Goal: Task Accomplishment & Management: Use online tool/utility

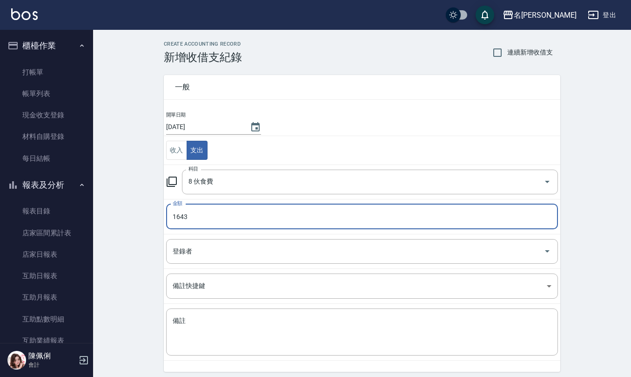
type input "1643"
click at [275, 237] on td "登錄者 登錄者" at bounding box center [362, 251] width 397 height 34
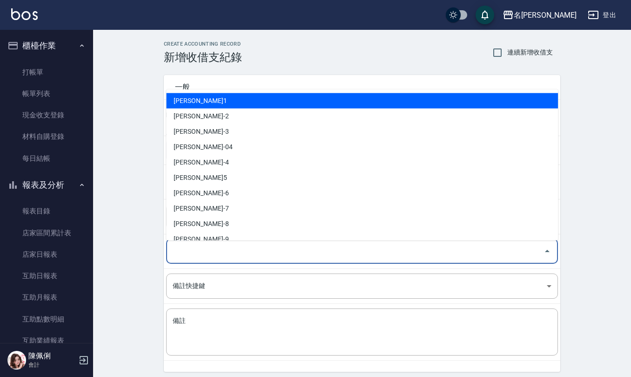
click at [267, 255] on input "登錄者" at bounding box center [355, 251] width 370 height 16
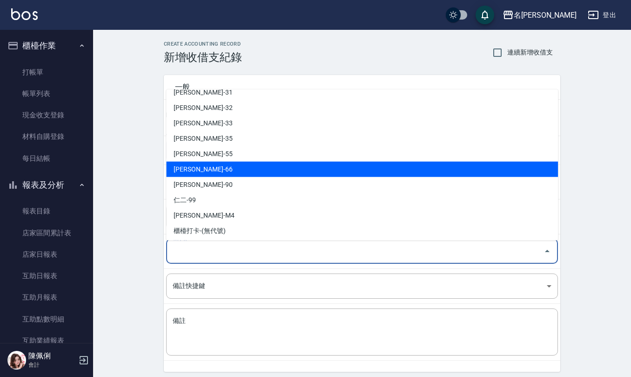
scroll to position [410, 0]
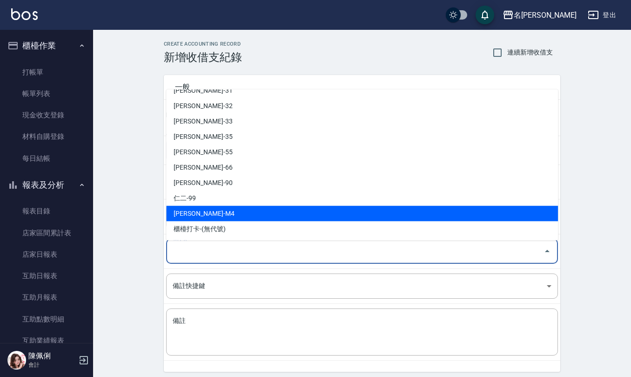
click at [226, 213] on li "[PERSON_NAME]-M4" at bounding box center [362, 213] width 392 height 15
type input "[PERSON_NAME]-M4"
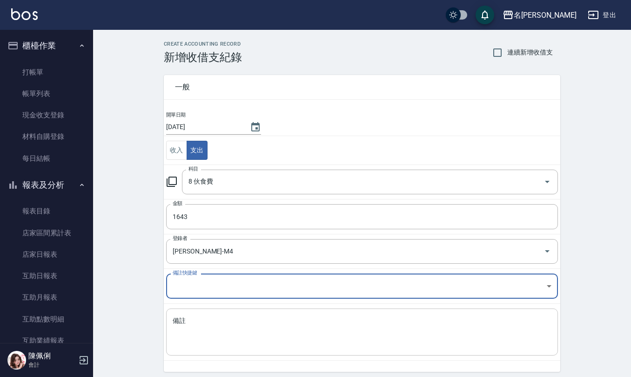
click at [227, 327] on textarea "備註" at bounding box center [362, 332] width 379 height 32
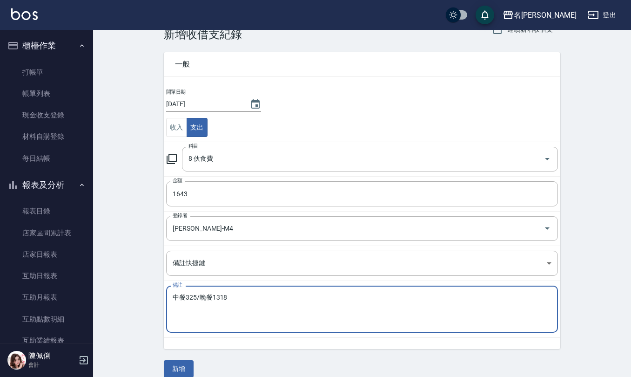
scroll to position [35, 0]
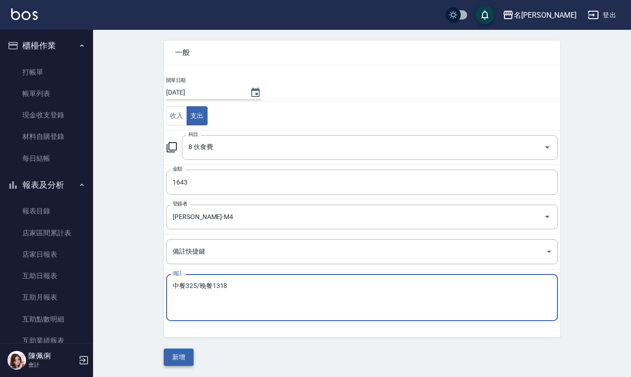
type textarea "中餐325/晚餐1318"
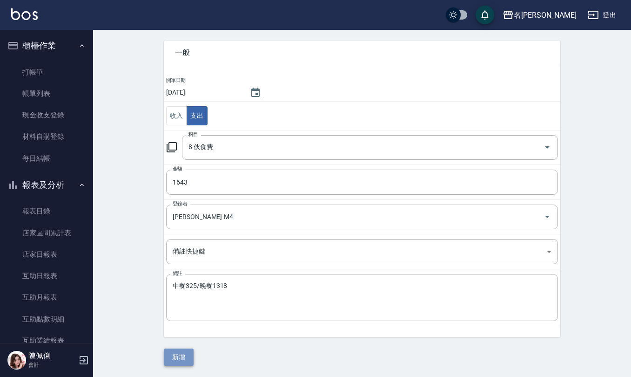
click at [176, 349] on button "新增" at bounding box center [179, 356] width 30 height 17
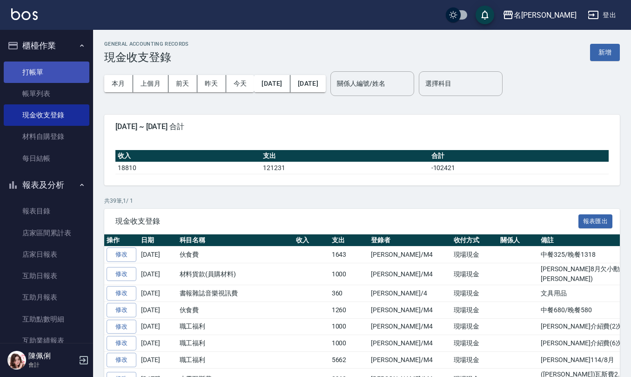
click at [47, 71] on link "打帳單" at bounding box center [47, 71] width 86 height 21
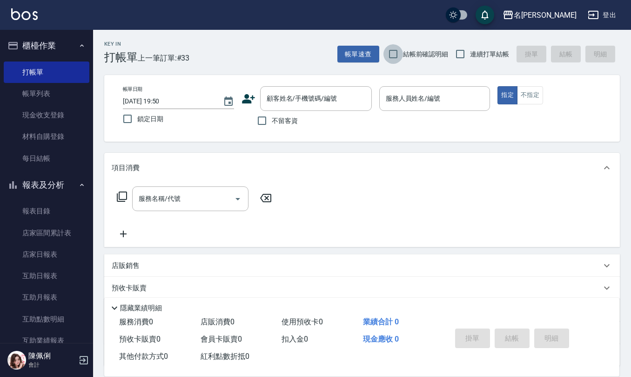
click at [393, 54] on input "結帳前確認明細" at bounding box center [394, 54] width 20 height 20
checkbox input "true"
click at [462, 48] on input "連續打單結帳" at bounding box center [461, 54] width 20 height 20
checkbox input "true"
click at [258, 125] on input "不留客資" at bounding box center [262, 121] width 20 height 20
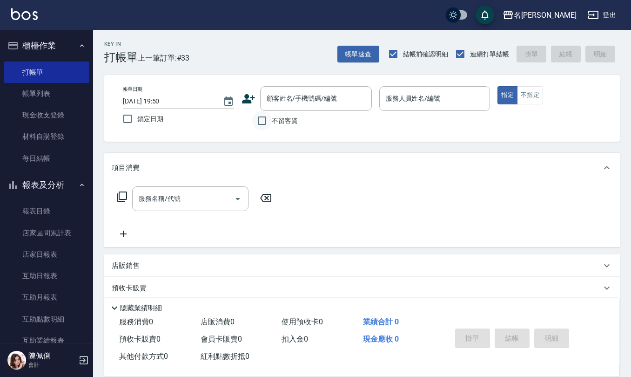
checkbox input "true"
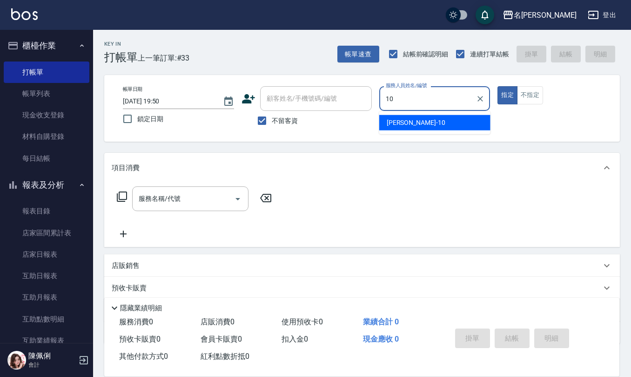
type input "[PERSON_NAME]-10"
type button "true"
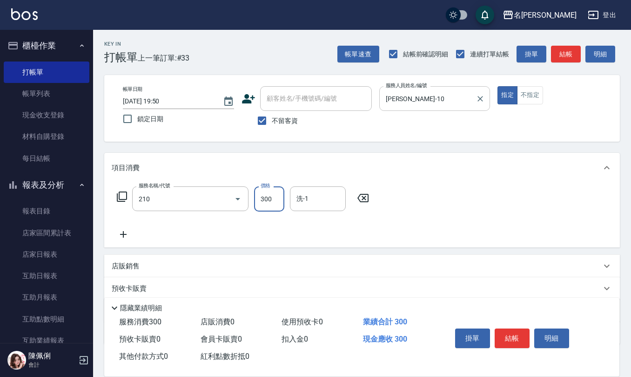
type input "[PERSON_NAME]洗髮精(210)"
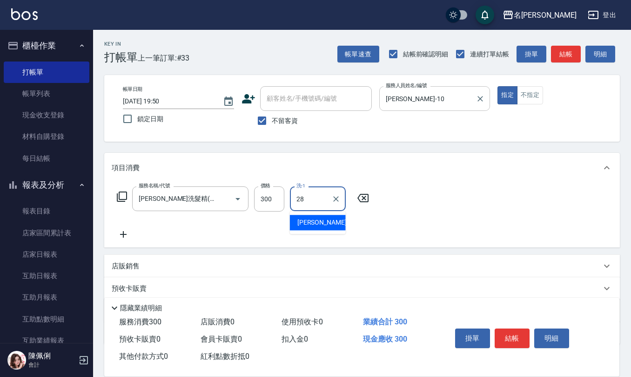
type input "[PERSON_NAME]-28"
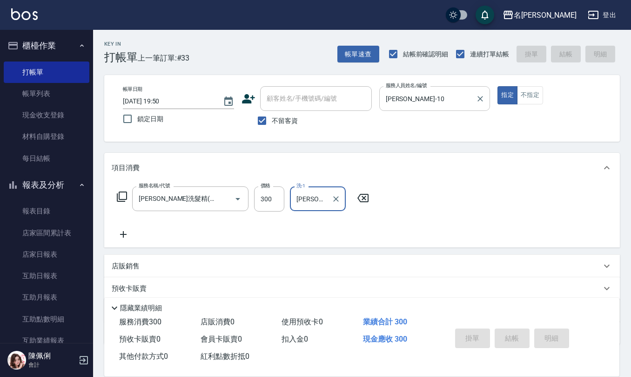
type input "[DATE] 19:51"
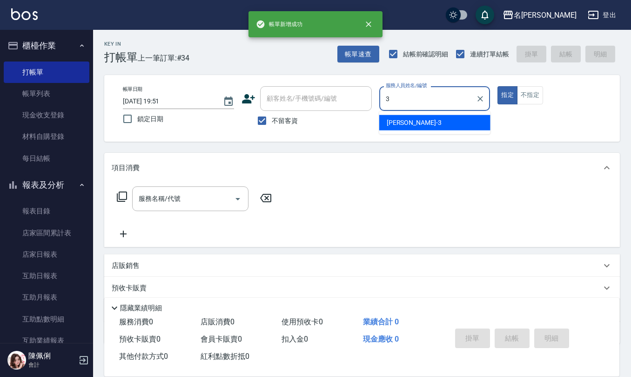
type input "[PERSON_NAME]-3"
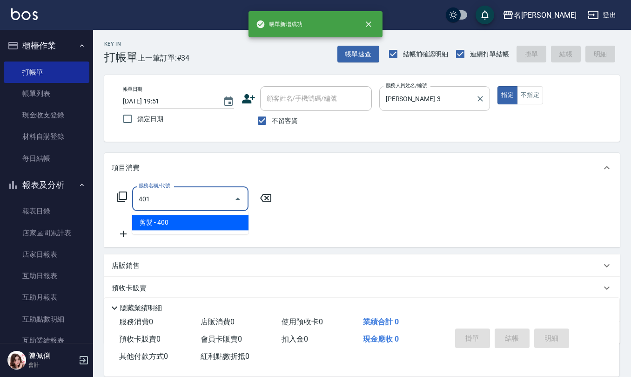
type input "剪髮(401)"
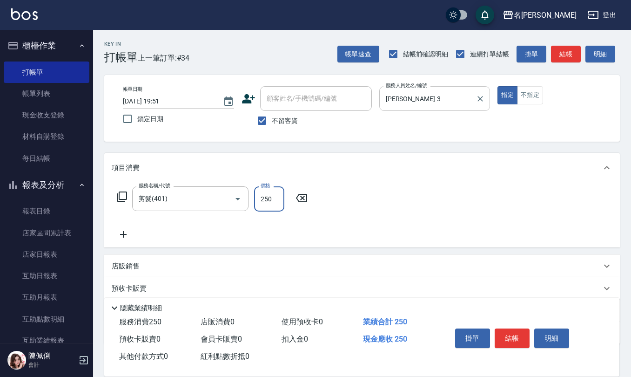
type input "250"
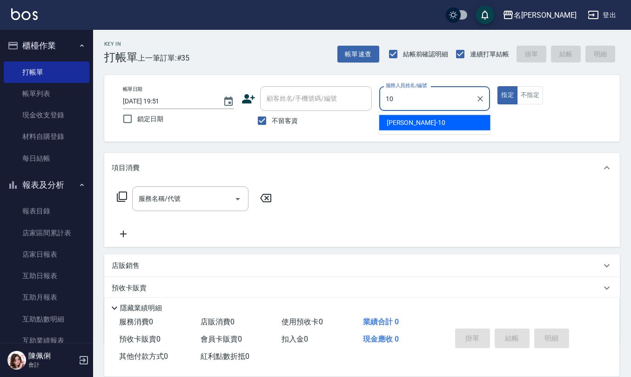
type input "[PERSON_NAME]-10"
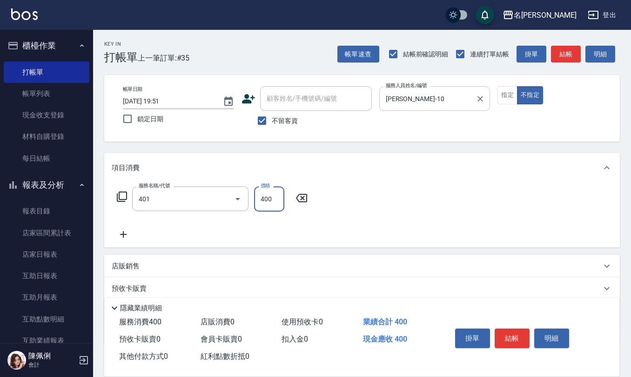
type input "剪髮(401)"
type input "200"
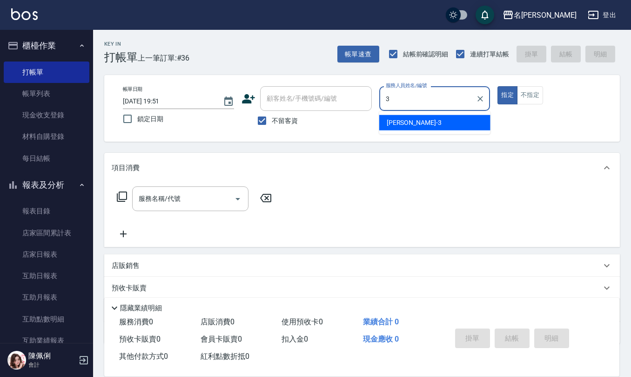
type input "[PERSON_NAME]-3"
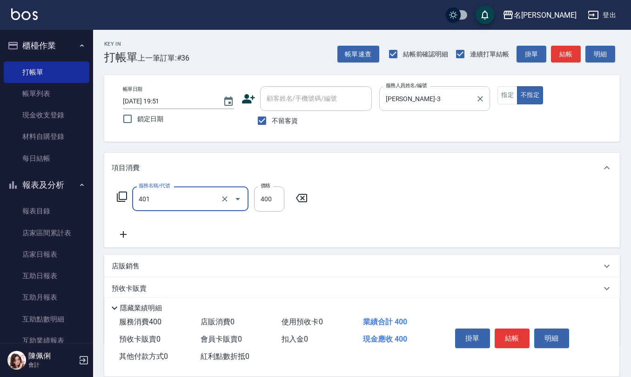
type input "剪髮(401)"
type input "200"
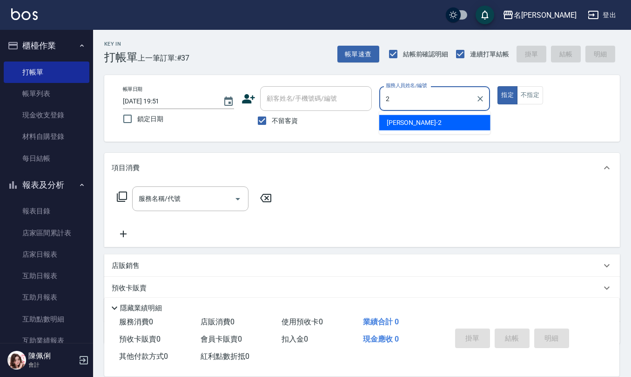
type input "[PERSON_NAME]-2"
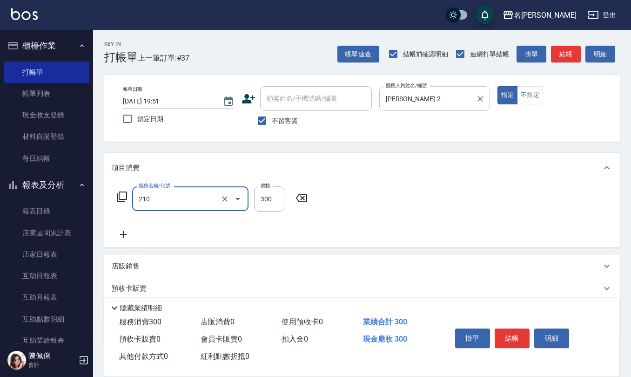
type input "[PERSON_NAME]洗髮精(210)"
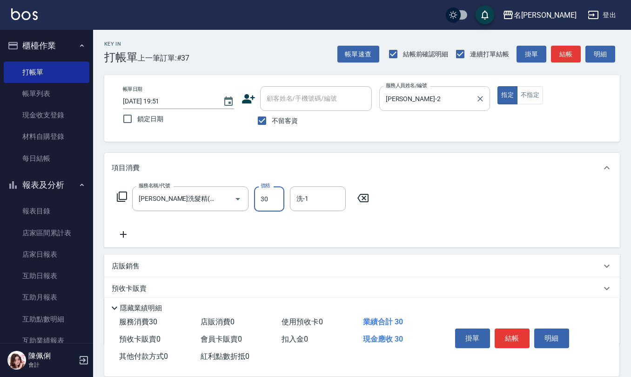
type input "300"
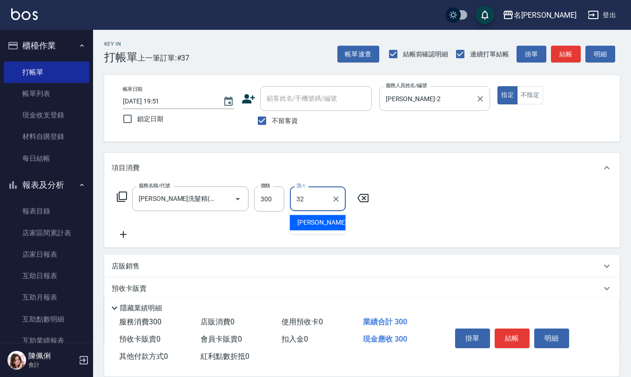
type input "[PERSON_NAME]-32"
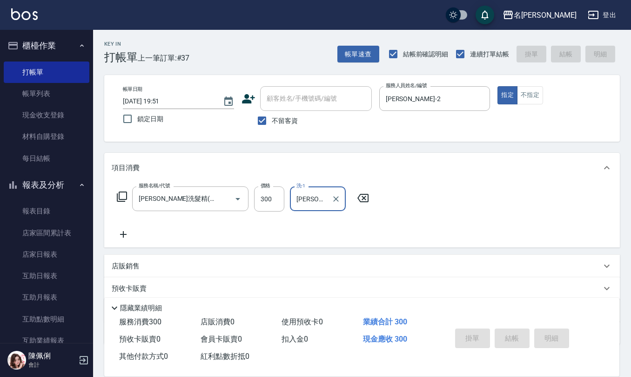
type input "[DATE] 19:59"
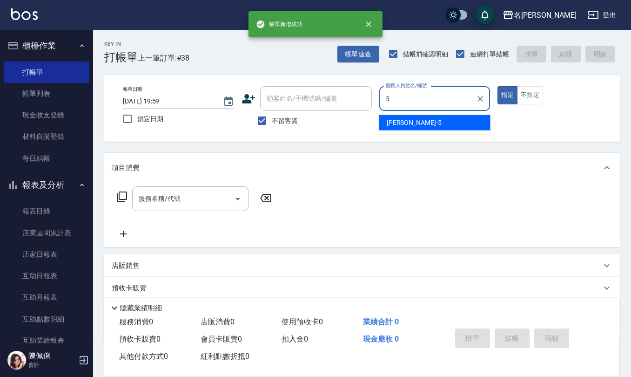
type input "[PERSON_NAME]5"
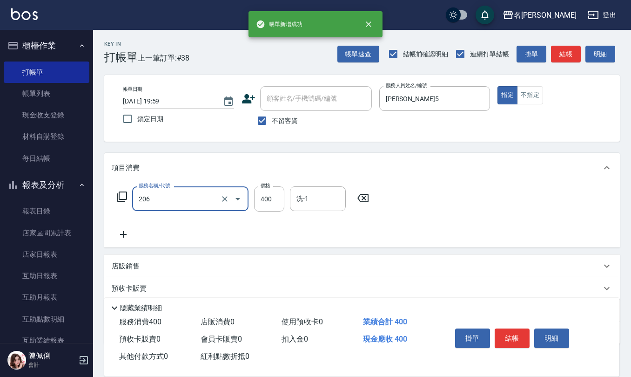
type input "健康洗(206)"
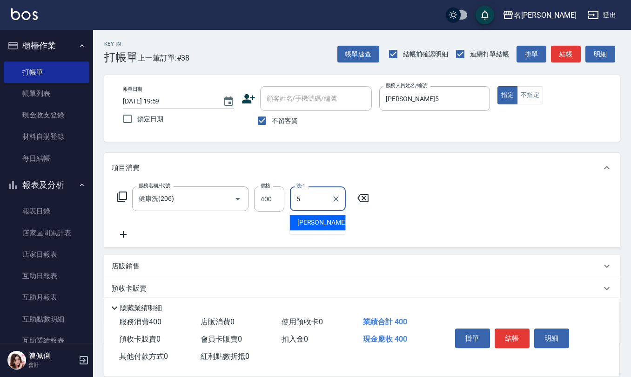
type input "[PERSON_NAME]5"
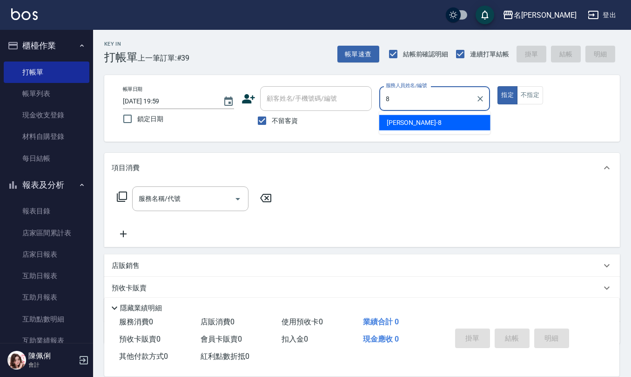
type input "[PERSON_NAME]-8"
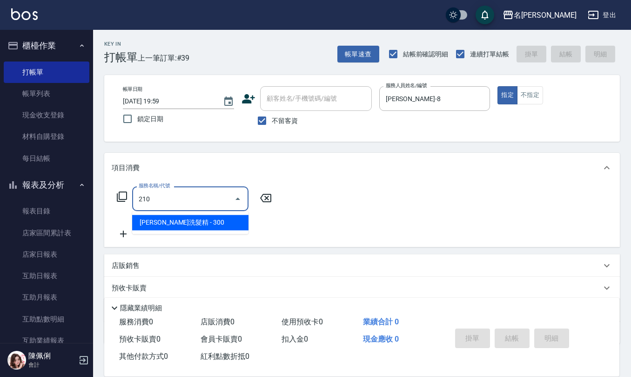
type input "[PERSON_NAME]洗髮精(210)"
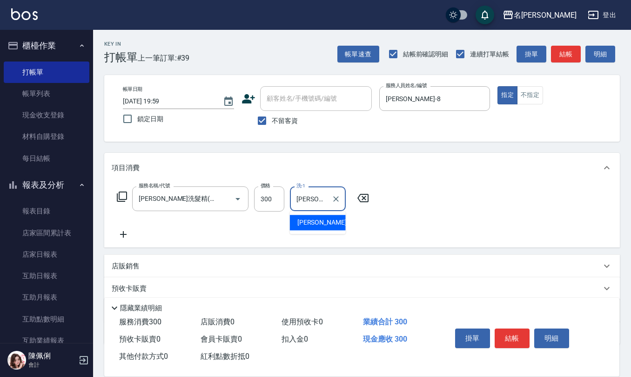
type input "[PERSON_NAME]-8"
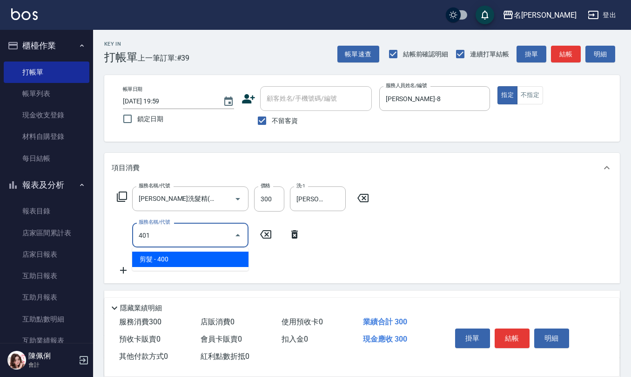
type input "剪髮(401)"
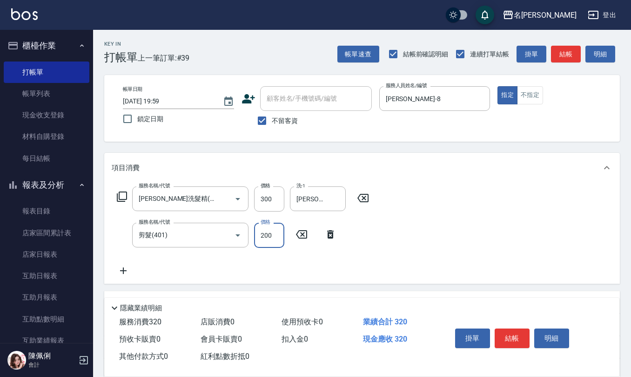
type input "200"
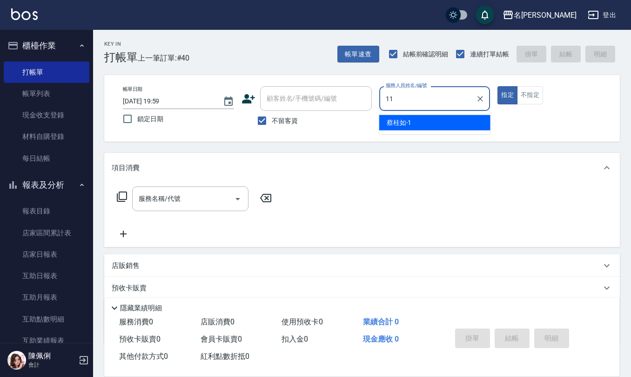
type input "[PERSON_NAME]橙-11"
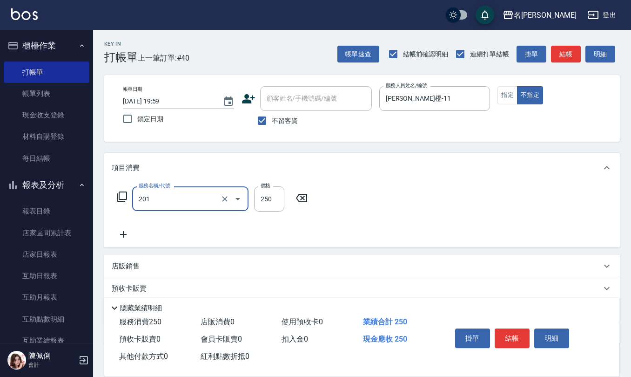
type input "洗髮(201)"
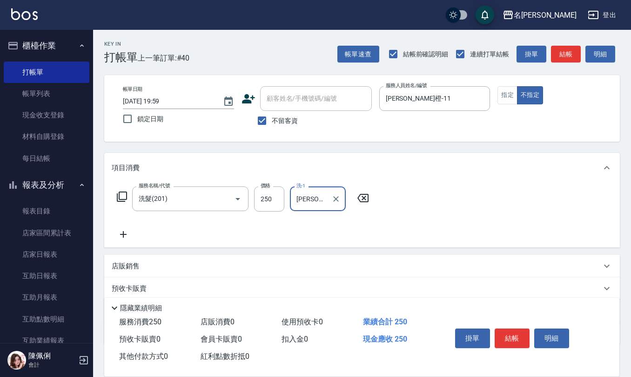
type input "[PERSON_NAME]-26"
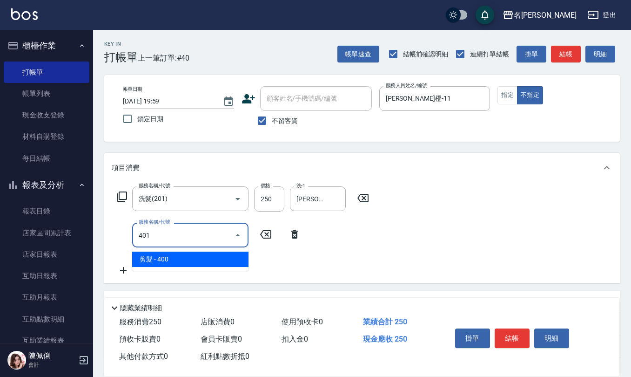
type input "剪髮(401)"
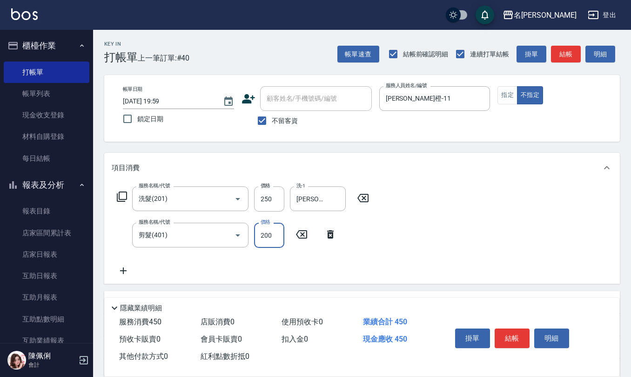
type input "200"
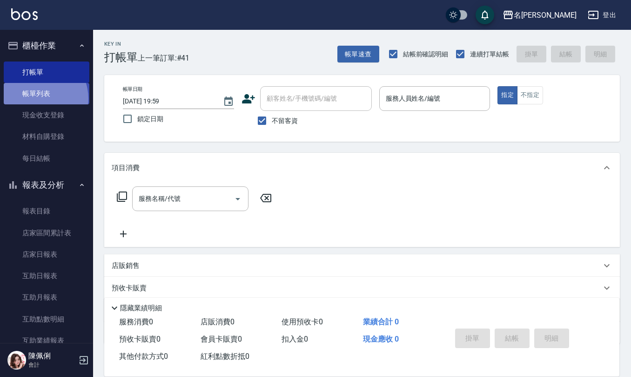
click at [37, 99] on link "帳單列表" at bounding box center [47, 93] width 86 height 21
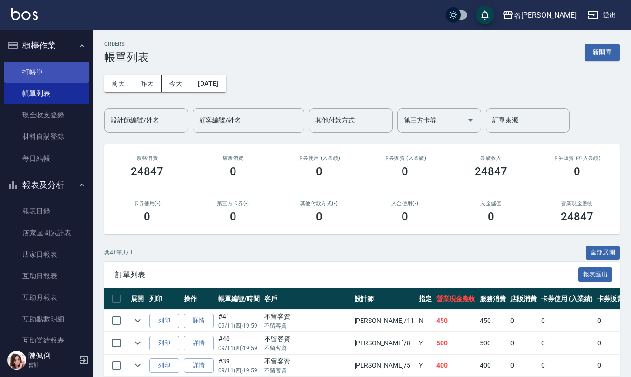
click at [48, 64] on link "打帳單" at bounding box center [47, 71] width 86 height 21
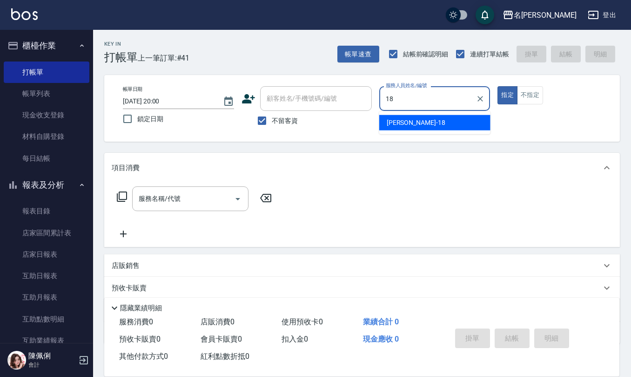
type input "[PERSON_NAME]-18"
type button "true"
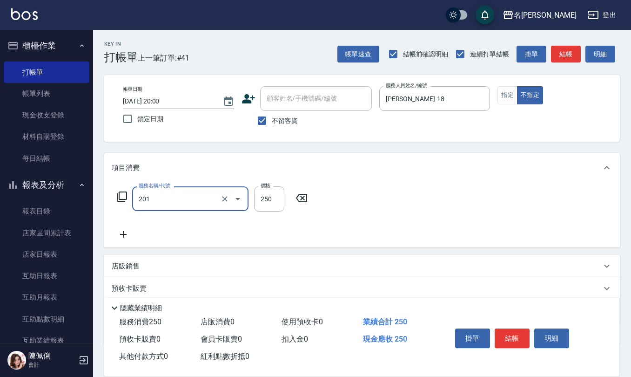
type input "洗髮(201)"
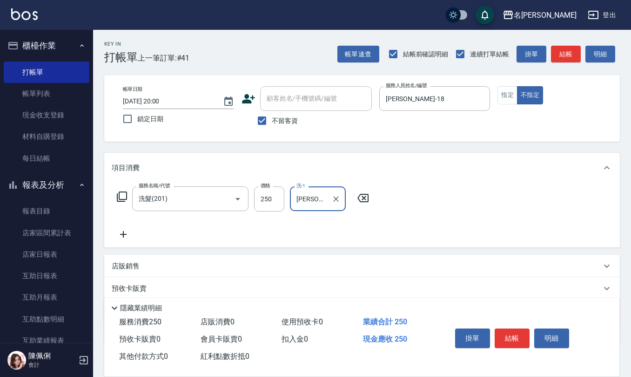
type input "[PERSON_NAME]-18"
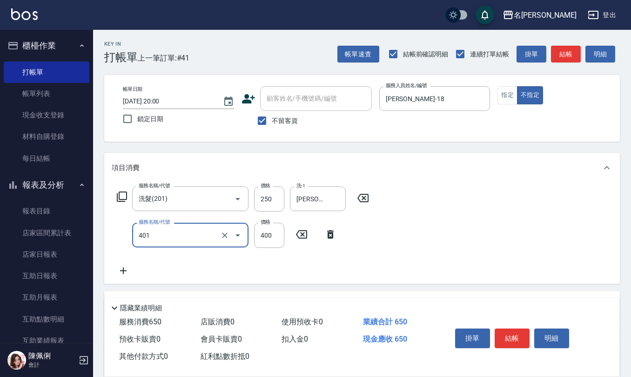
type input "剪髮(401)"
type input "200"
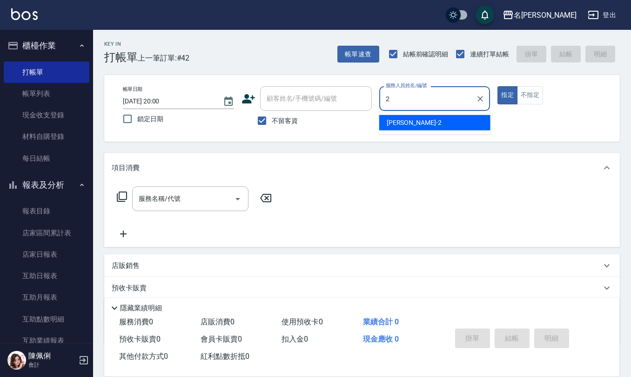
type input "[PERSON_NAME]-2"
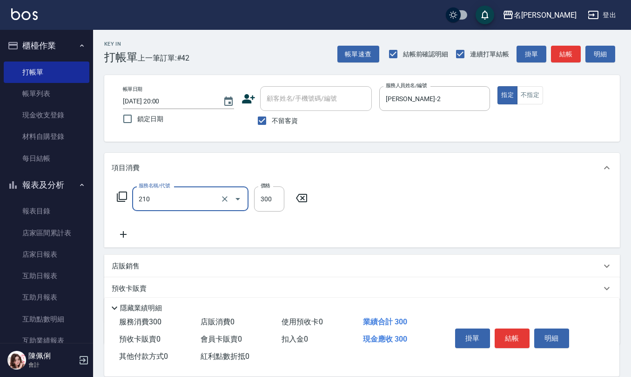
type input "[PERSON_NAME]洗髮精(210)"
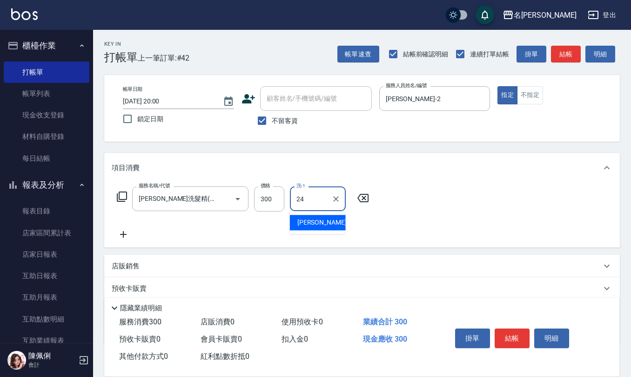
type input "[PERSON_NAME]-24"
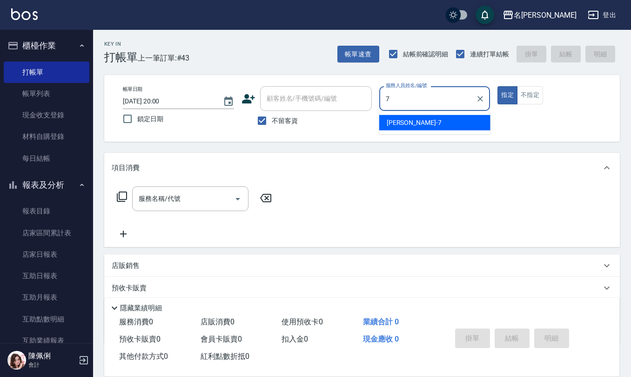
type input "[PERSON_NAME]-7"
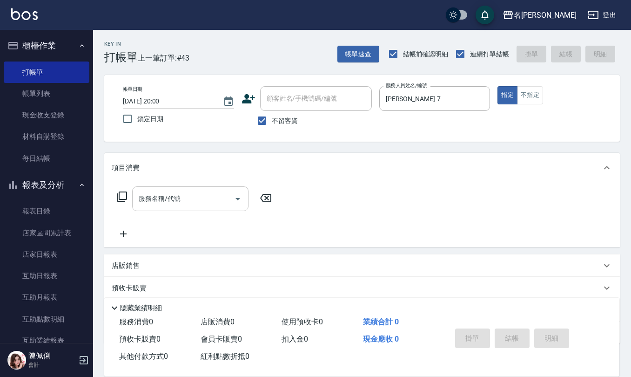
click at [174, 203] on input "服務名稱/代號" at bounding box center [183, 198] width 94 height 16
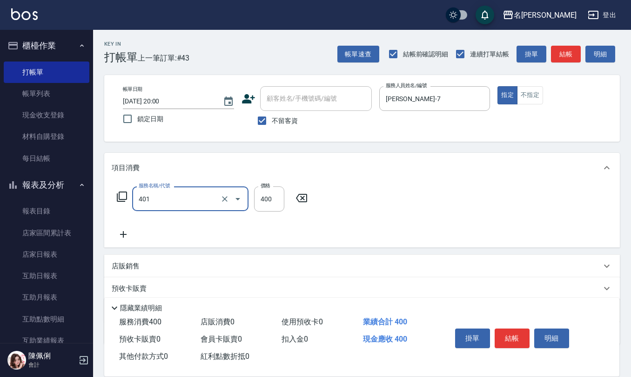
type input "剪髮(401)"
type input "300"
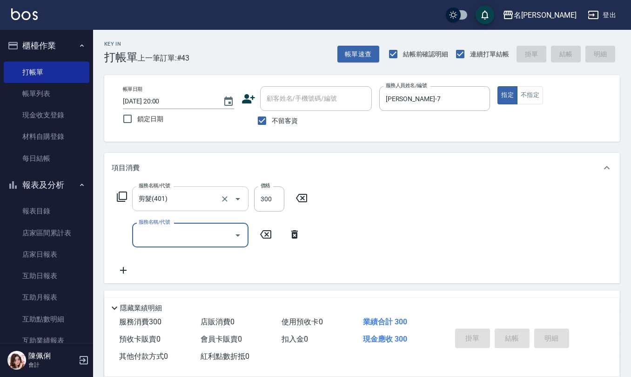
type input "[DATE] 20:10"
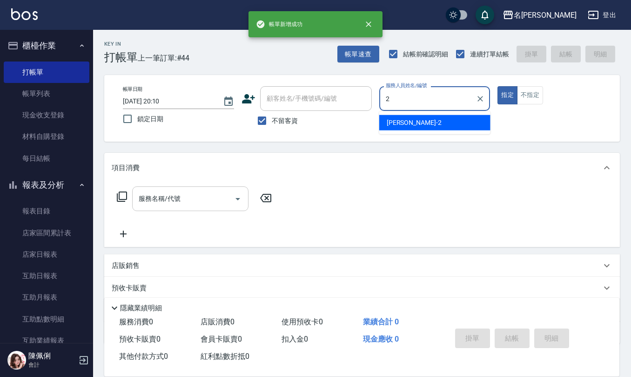
type input "[PERSON_NAME]-2"
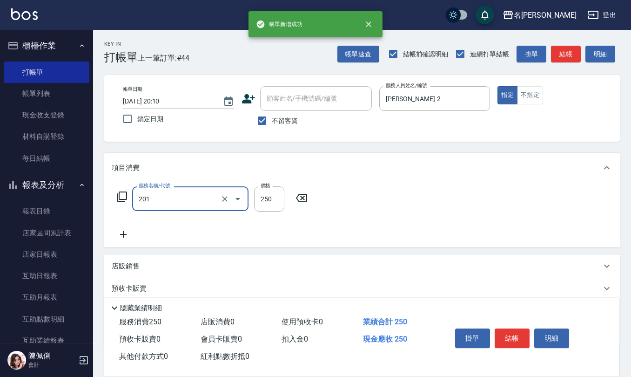
type input "洗髮(201)"
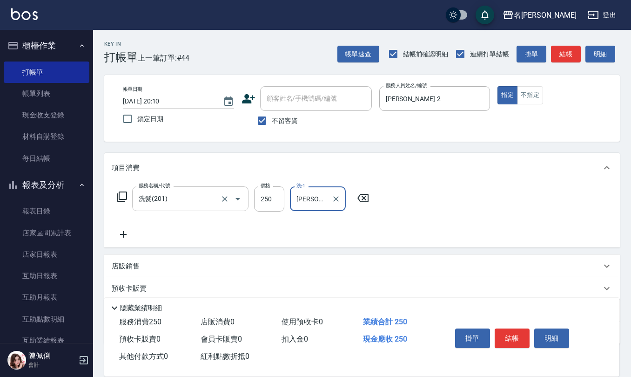
type input "[PERSON_NAME]-32"
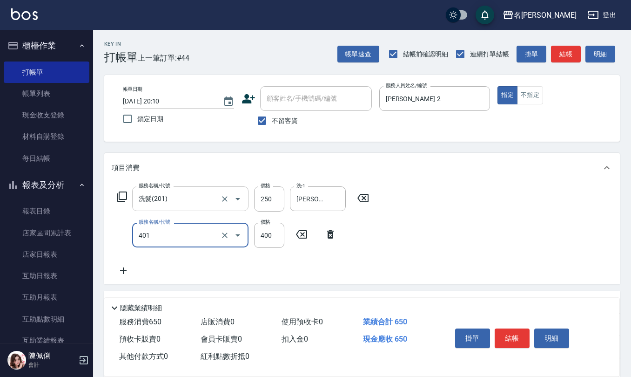
type input "剪髮(401)"
type input "350"
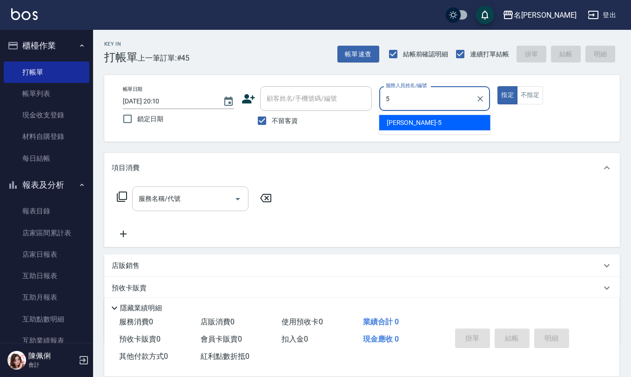
type input "[PERSON_NAME]5"
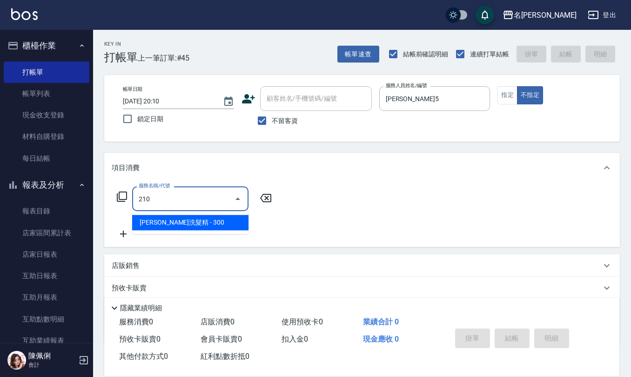
type input "[PERSON_NAME]洗髮精(210)"
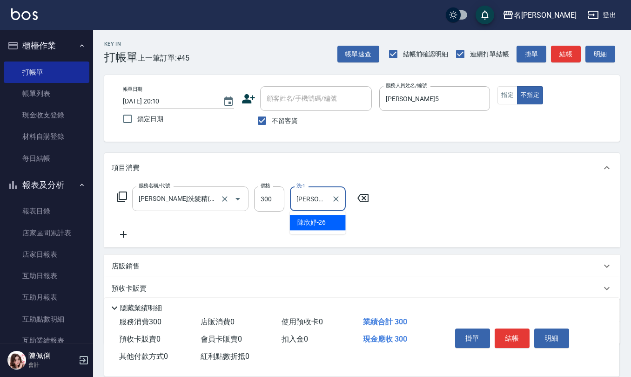
type input "[PERSON_NAME]-26"
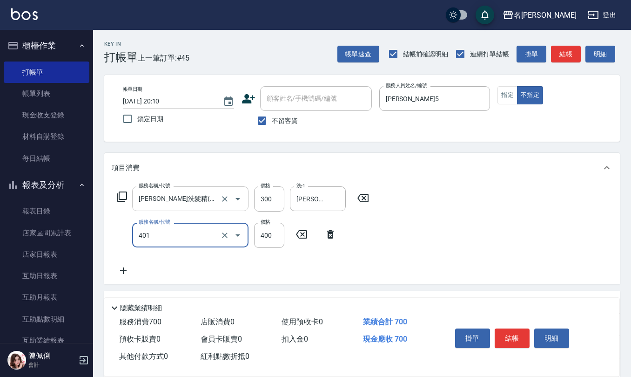
type input "剪髮(401)"
type input "200"
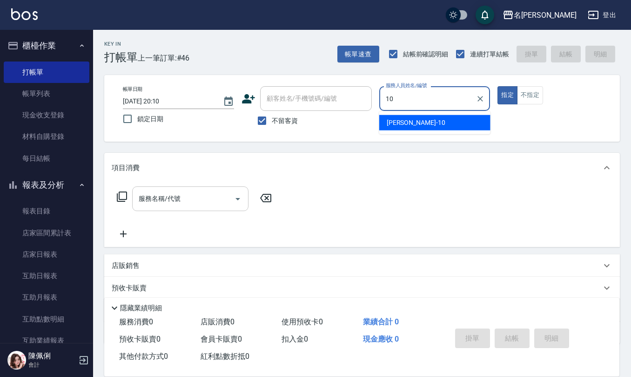
type input "[PERSON_NAME]-10"
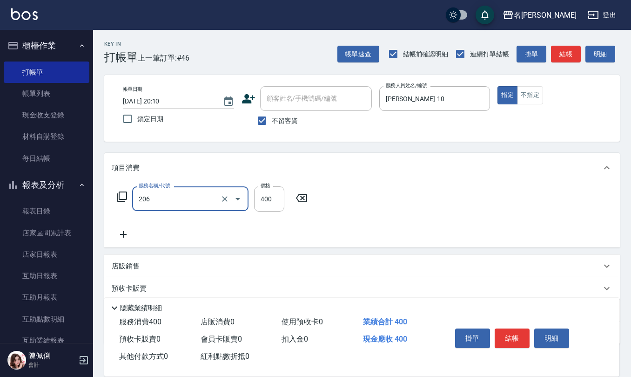
type input "健康洗(206)"
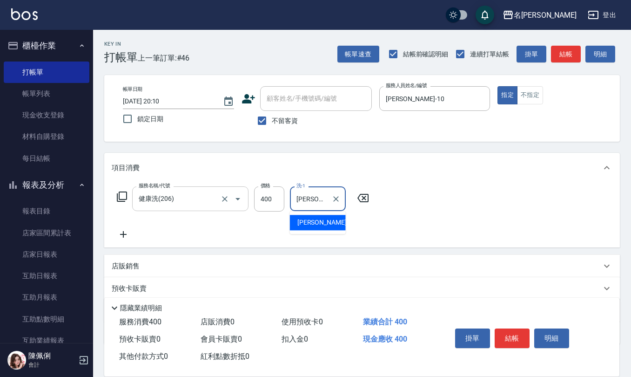
type input "[PERSON_NAME]-33"
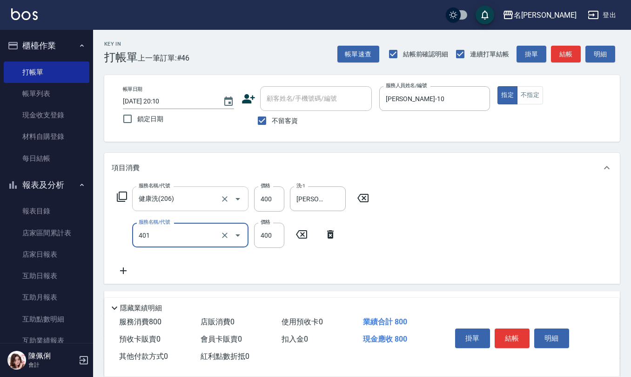
type input "剪髮(401)"
type input "200"
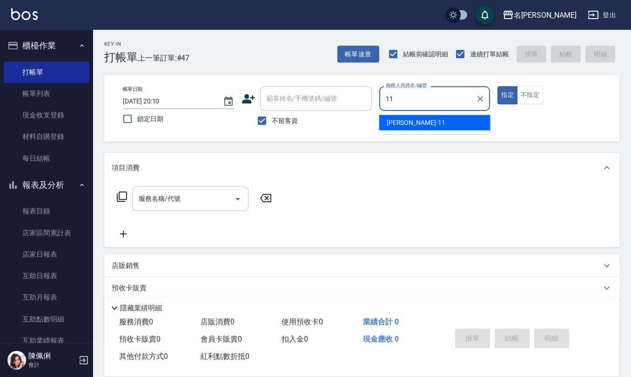
type input "[PERSON_NAME]橙-11"
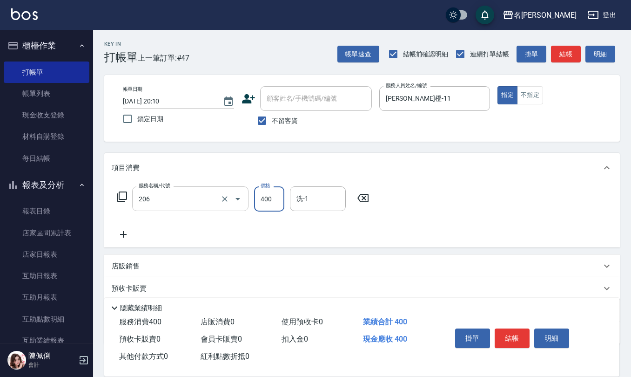
type input "健康洗(206)"
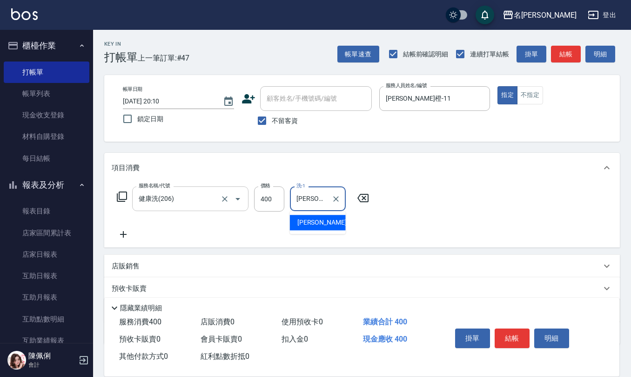
type input "[PERSON_NAME]橙-11"
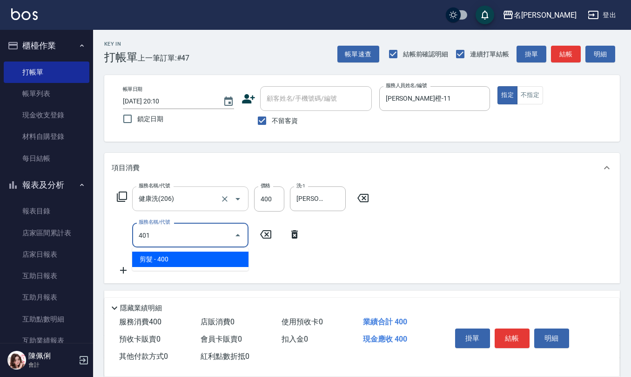
type input "剪髮(401)"
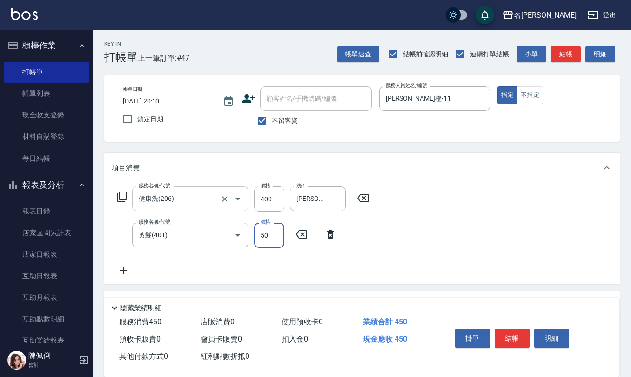
type input "50"
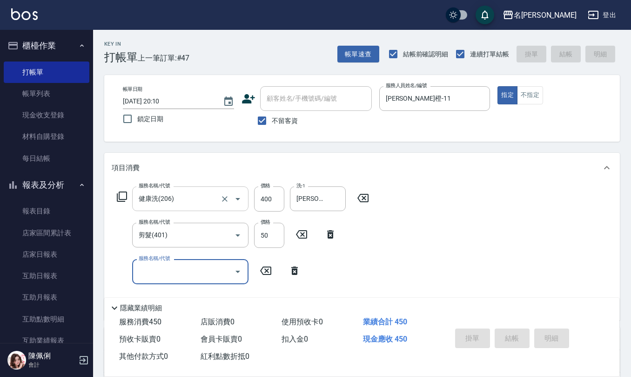
type input "[DATE] 20:11"
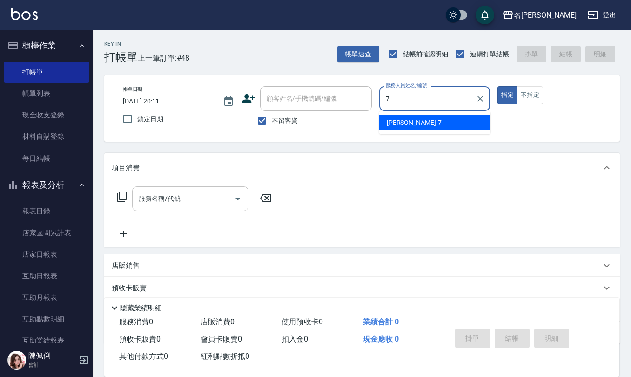
type input "[PERSON_NAME]-7"
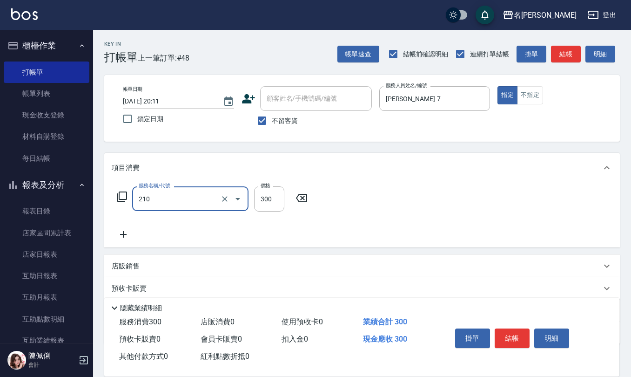
type input "[PERSON_NAME]洗髮精(210)"
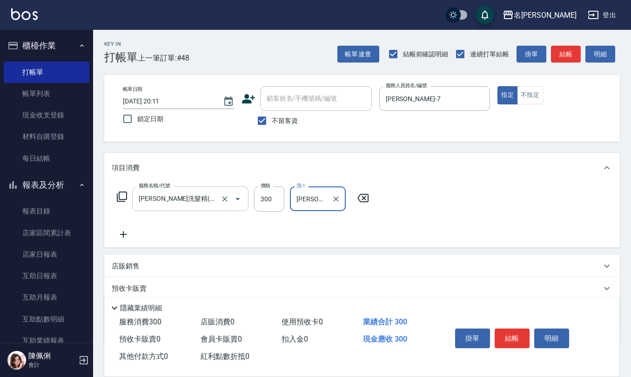
type input "[PERSON_NAME]-24"
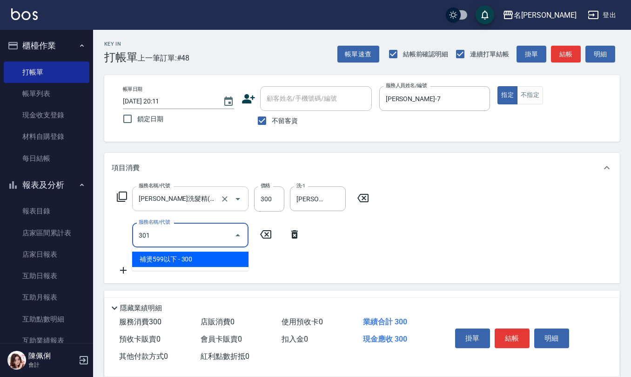
type input "補燙599以下(301)"
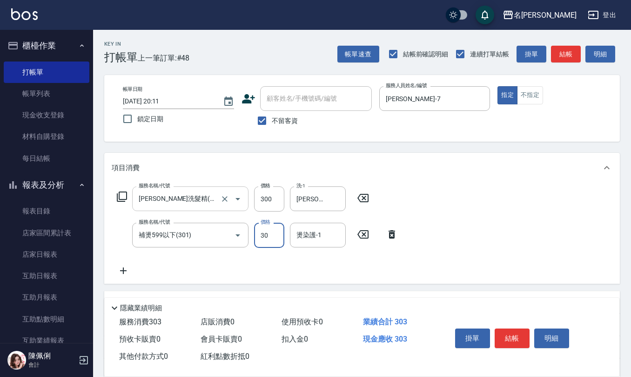
type input "300"
type input "[PERSON_NAME]-24"
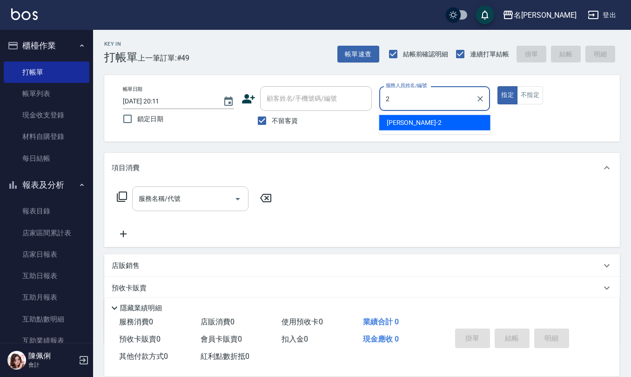
type input "[PERSON_NAME]-2"
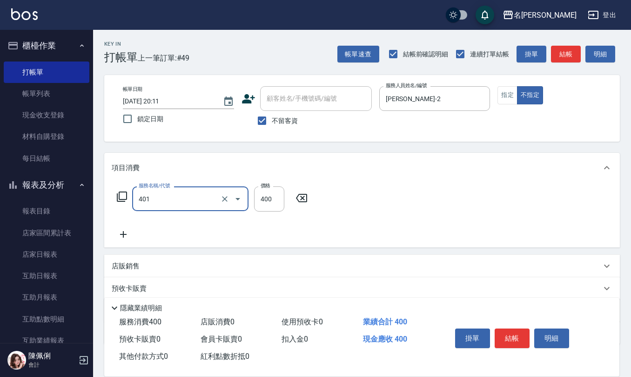
type input "剪髮(401)"
type input "200"
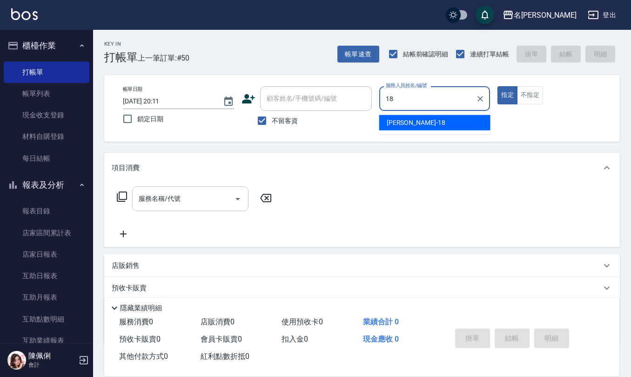
type input "[PERSON_NAME]-18"
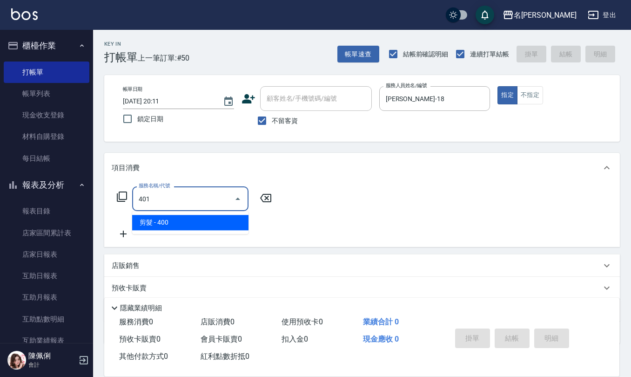
type input "剪髮(401)"
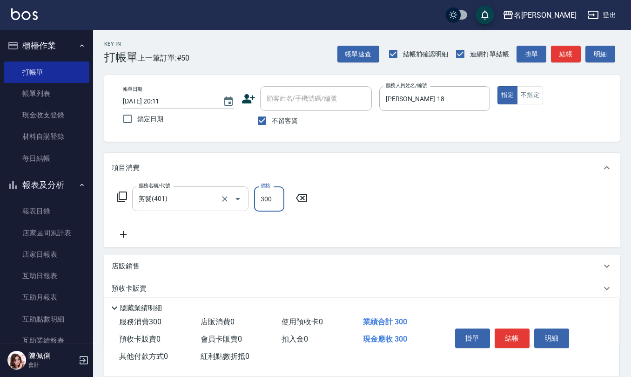
type input "300"
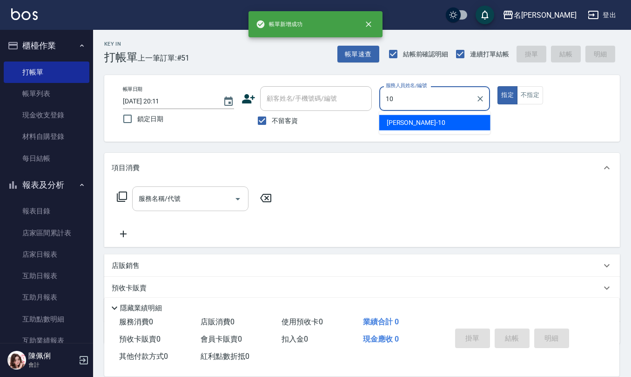
type input "[PERSON_NAME]-10"
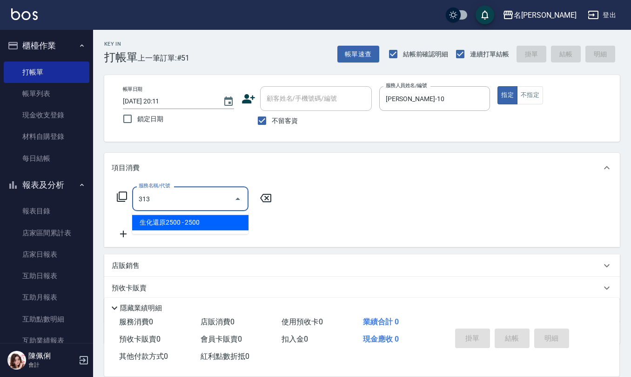
type input "生化還原2500(313)"
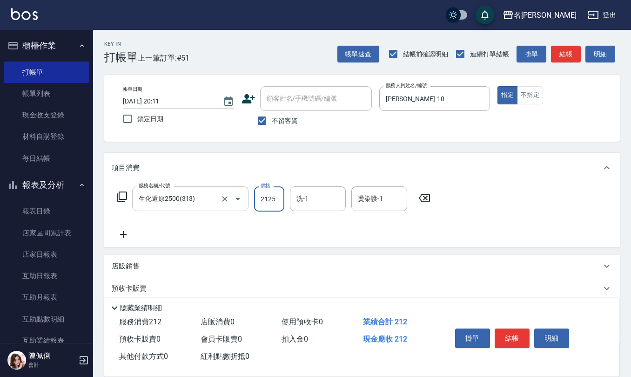
type input "2125"
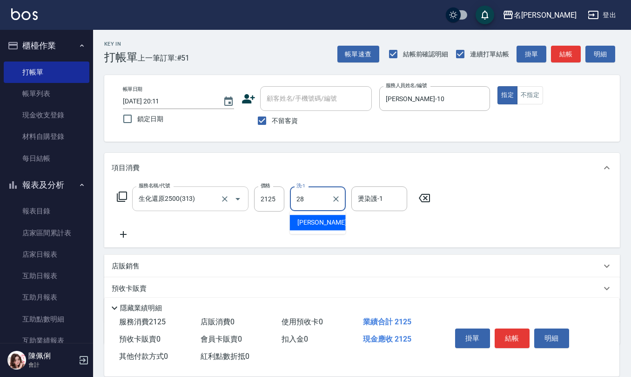
type input "[PERSON_NAME]-28"
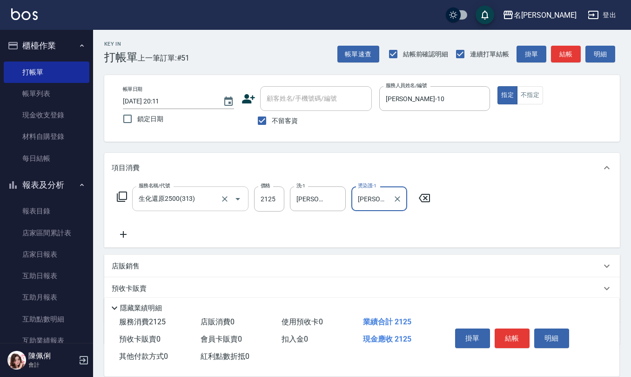
type input "[PERSON_NAME]-28"
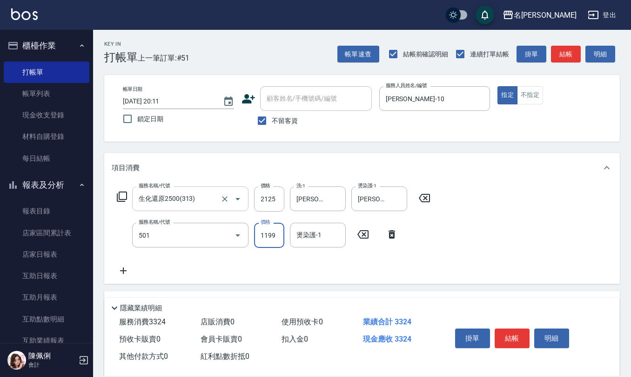
type input "染髮(501)"
type input "1500"
type input "[PERSON_NAME]-28"
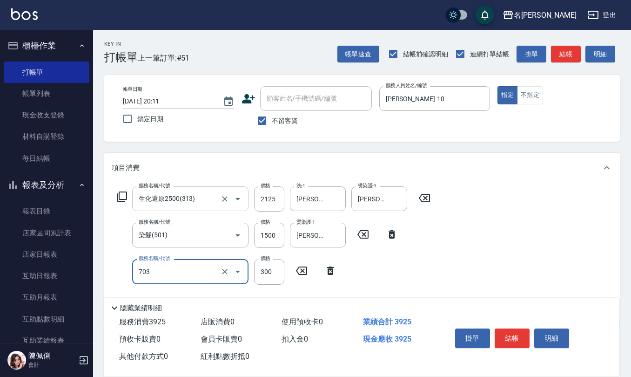
type input "(1236)設計師(703)"
type input "500"
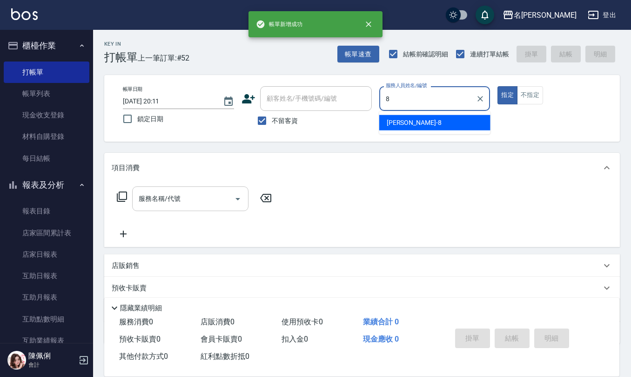
type input "[PERSON_NAME]-8"
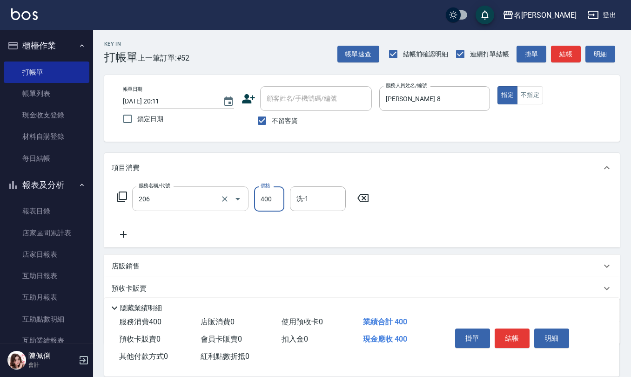
type input "健康洗(206)"
type input "[PERSON_NAME]-8"
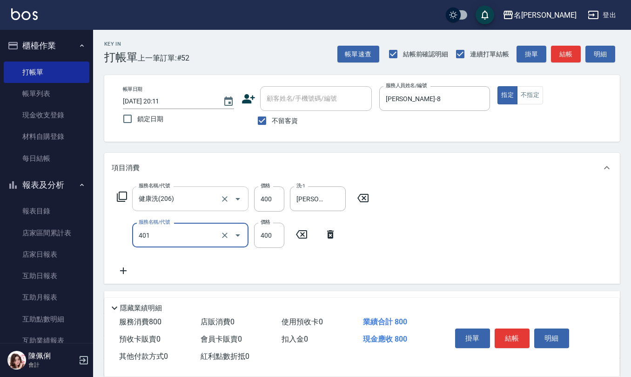
type input "剪髮(401)"
type input "200"
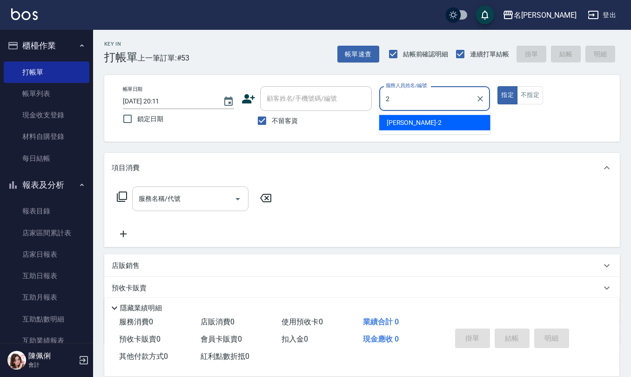
type input "[PERSON_NAME]-2"
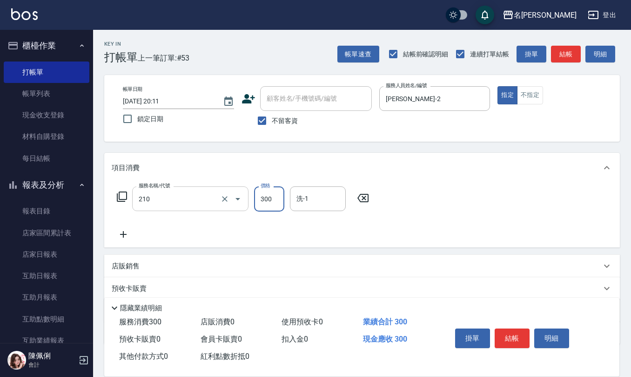
type input "[PERSON_NAME]洗髮精(210)"
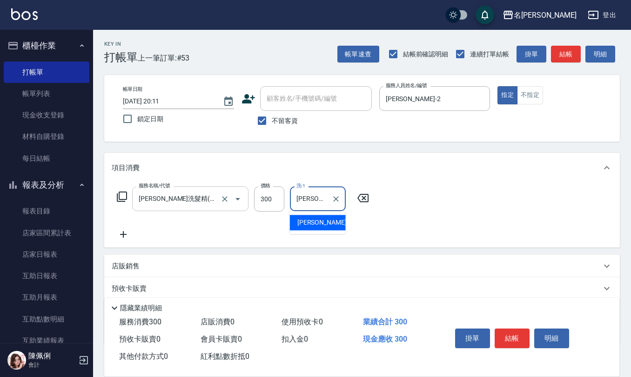
type input "[PERSON_NAME]橙-11"
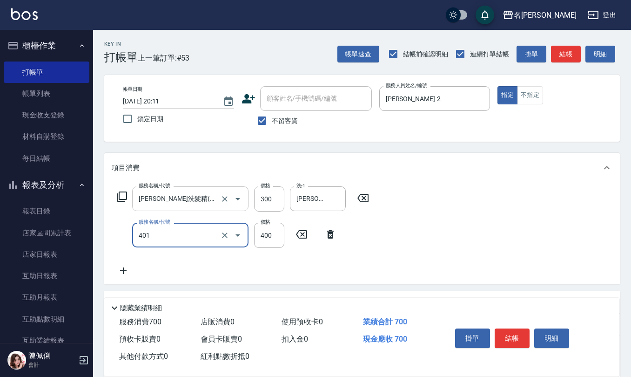
type input "剪髮(401)"
type input "350"
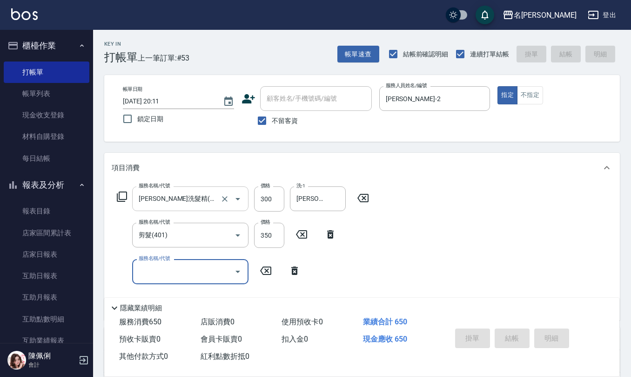
type input "[DATE] 20:12"
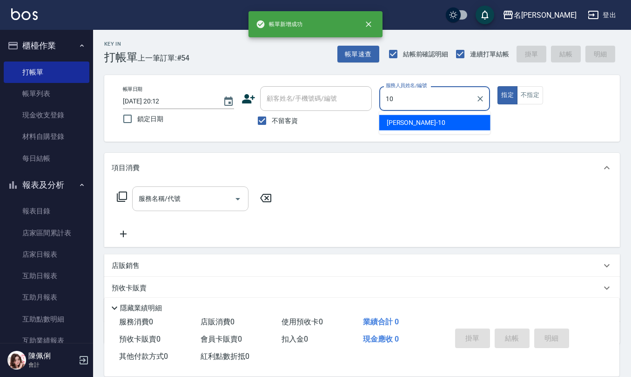
type input "[PERSON_NAME]-10"
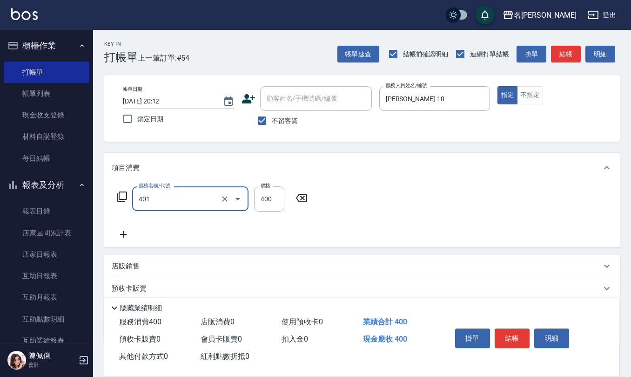
type input "剪髮(401)"
type input "405"
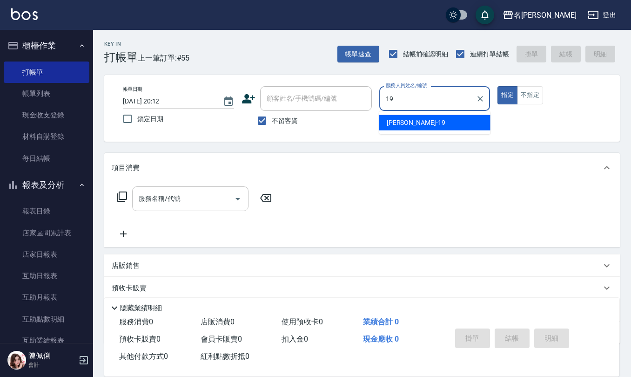
type input "[PERSON_NAME]-19"
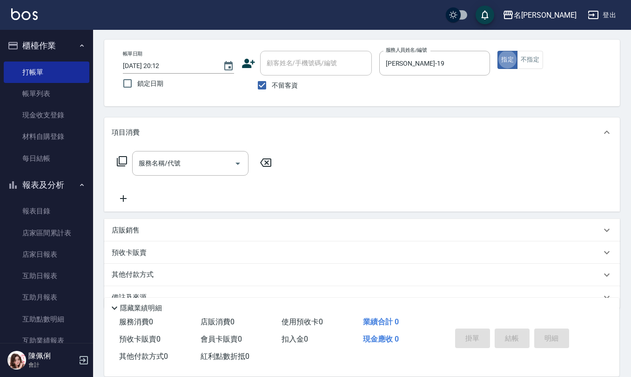
scroll to position [54, 0]
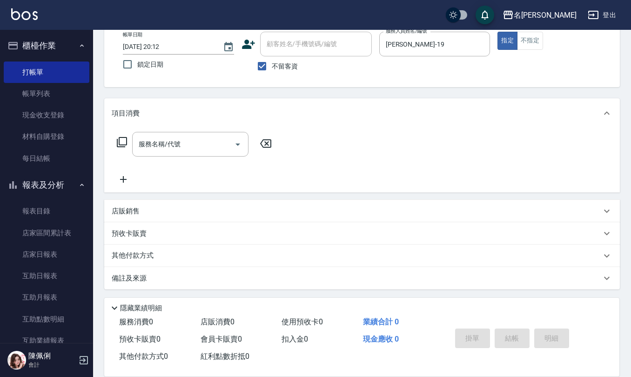
click at [158, 200] on div "店販銷售 服務人員姓名/編號 服務人員姓名/編號 商品代號/名稱 商品代號/名稱" at bounding box center [362, 211] width 516 height 22
click at [153, 209] on div "店販銷售" at bounding box center [357, 211] width 490 height 10
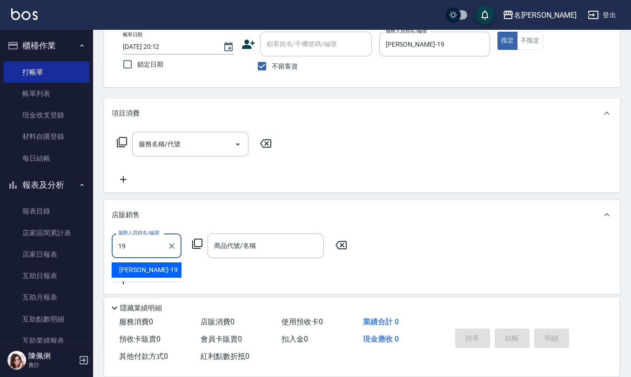
type input "[PERSON_NAME]-19"
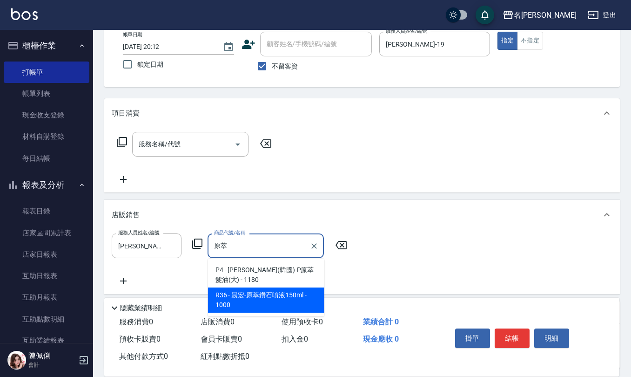
type input "晨宏-原萃鑽石噴液150ml"
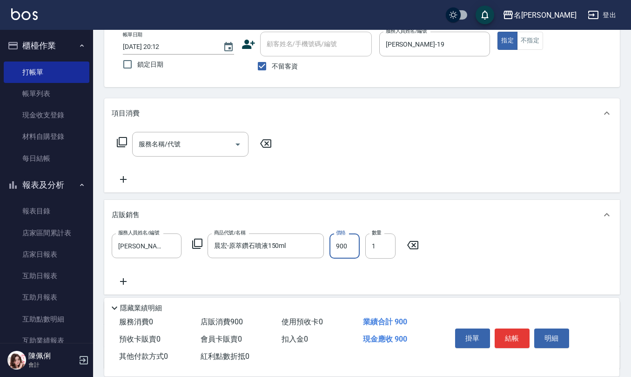
type input "900"
type input "2"
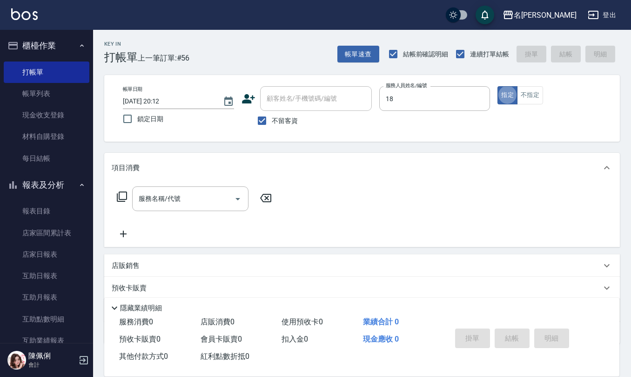
type input "[PERSON_NAME]-18"
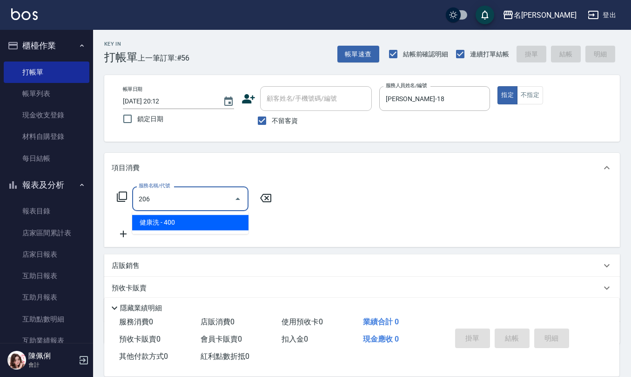
type input "健康洗(206)"
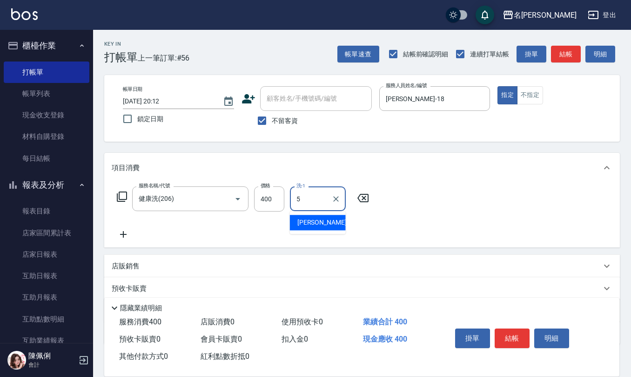
type input "[PERSON_NAME]5"
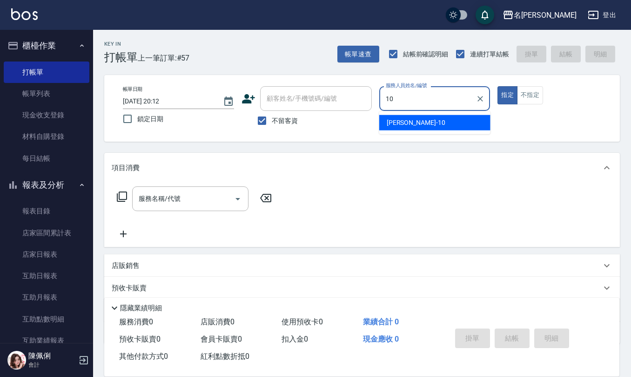
type input "[PERSON_NAME]-10"
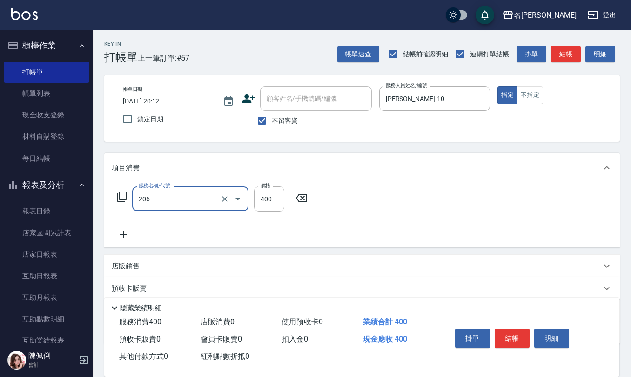
type input "健康洗(206)"
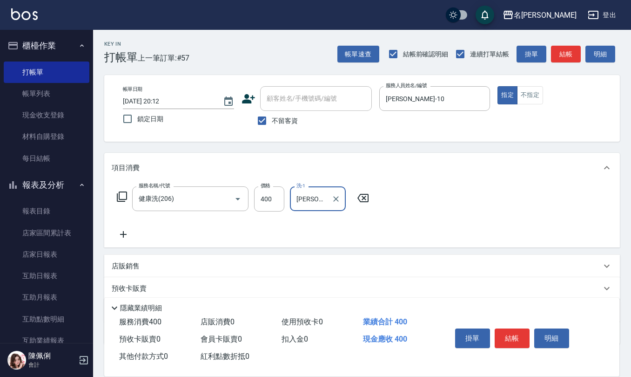
type input "[PERSON_NAME]-24"
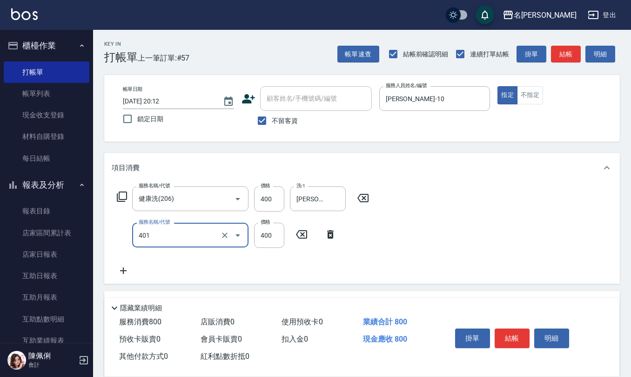
type input "剪髮(401)"
type input "405"
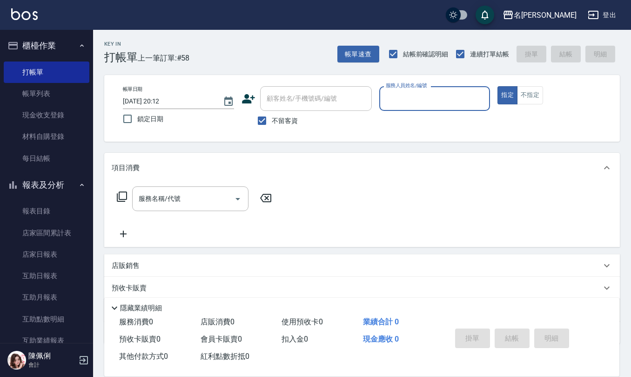
drag, startPoint x: 32, startPoint y: 92, endPoint x: 349, endPoint y: 199, distance: 335.3
click at [32, 92] on link "帳單列表" at bounding box center [47, 93] width 86 height 21
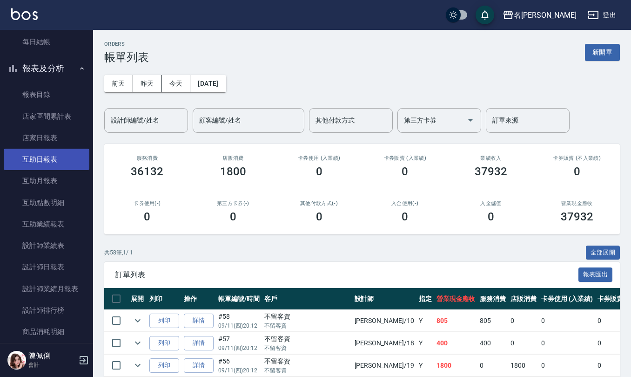
scroll to position [124, 0]
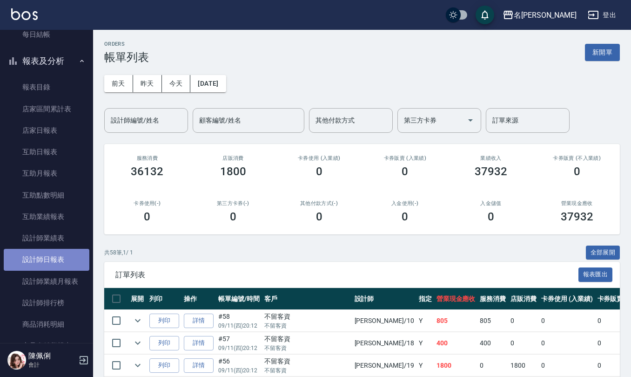
click at [69, 256] on link "設計師日報表" at bounding box center [47, 259] width 86 height 21
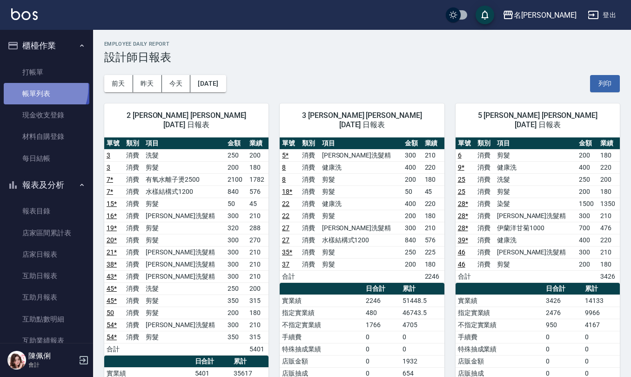
click at [34, 88] on link "帳單列表" at bounding box center [47, 93] width 86 height 21
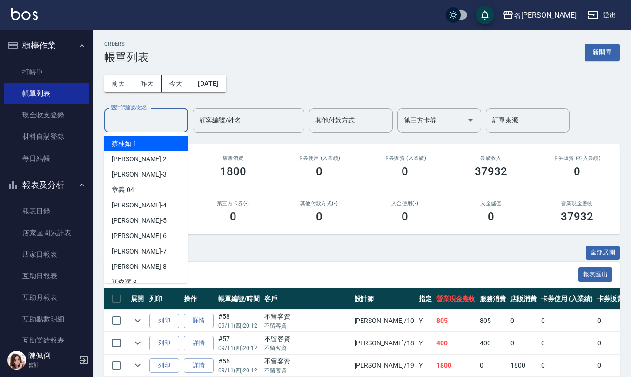
click at [165, 125] on input "設計師編號/姓名" at bounding box center [145, 120] width 75 height 16
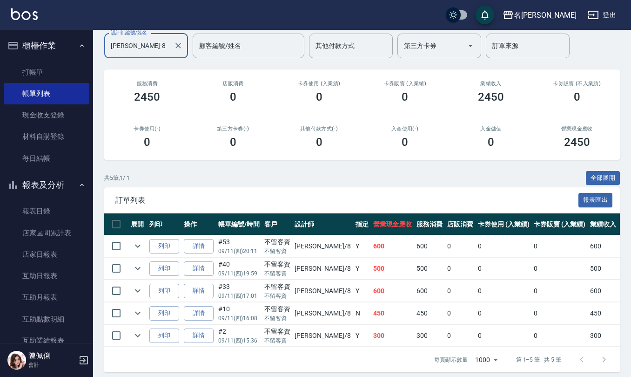
scroll to position [92, 0]
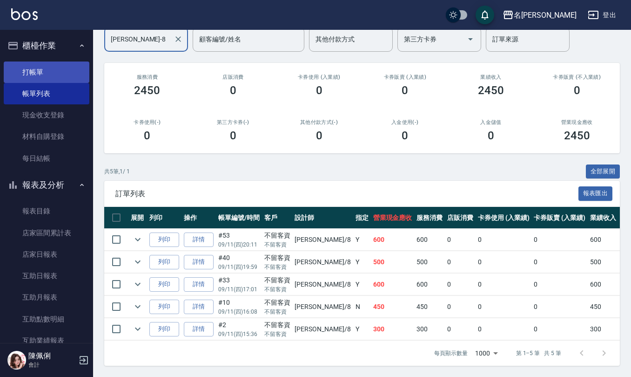
type input "[PERSON_NAME]-8"
click at [58, 76] on link "打帳單" at bounding box center [47, 71] width 86 height 21
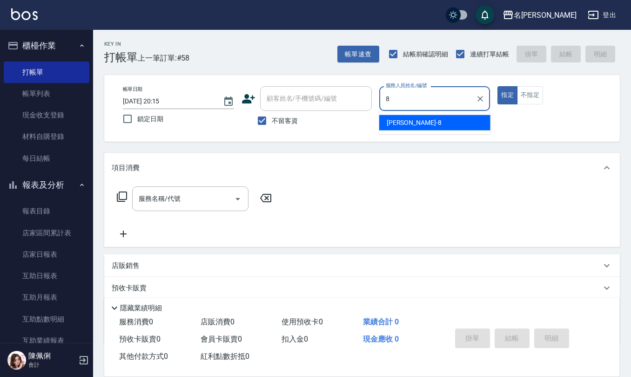
type input "[PERSON_NAME]-8"
type button "true"
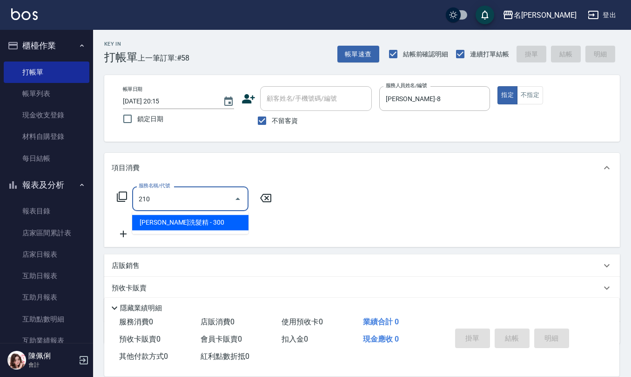
type input "[PERSON_NAME]洗髮精(210)"
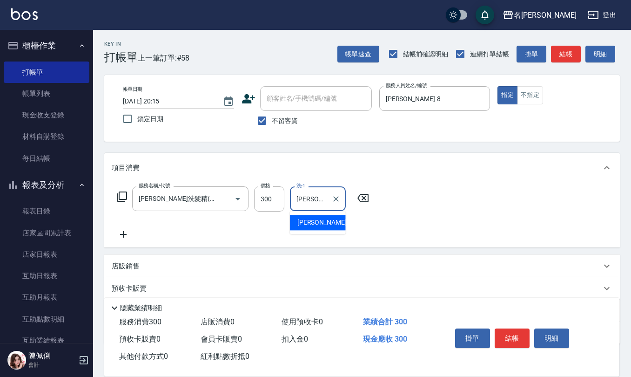
type input "[PERSON_NAME]-33"
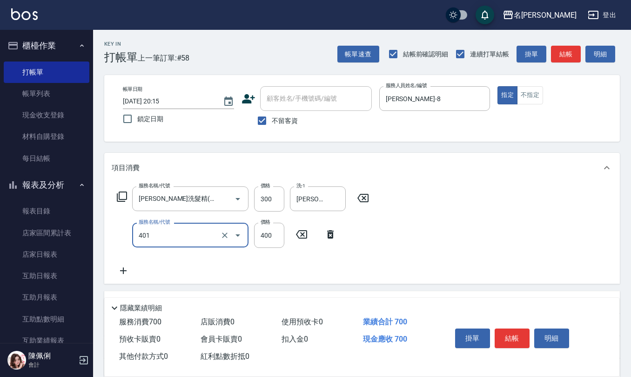
type input "剪髮(401)"
type input "150"
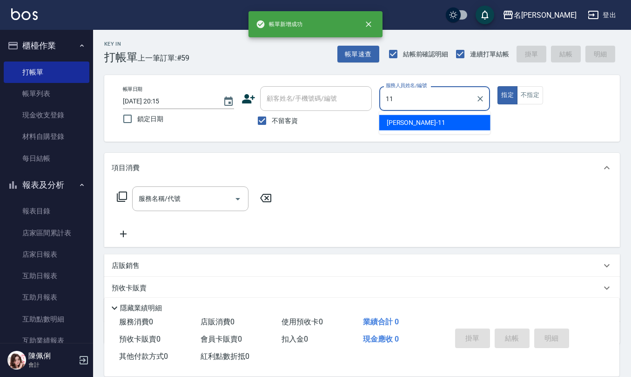
type input "[PERSON_NAME]橙-11"
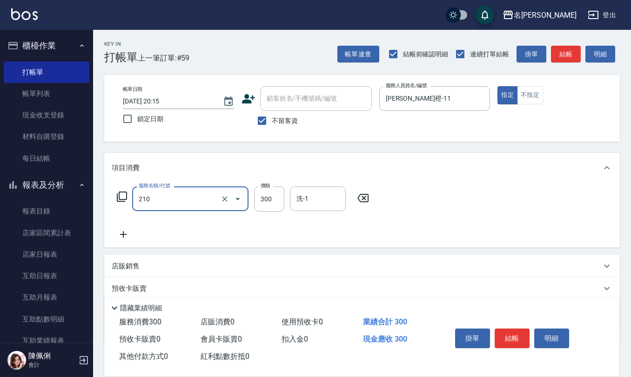
type input "[PERSON_NAME]洗髮精(210)"
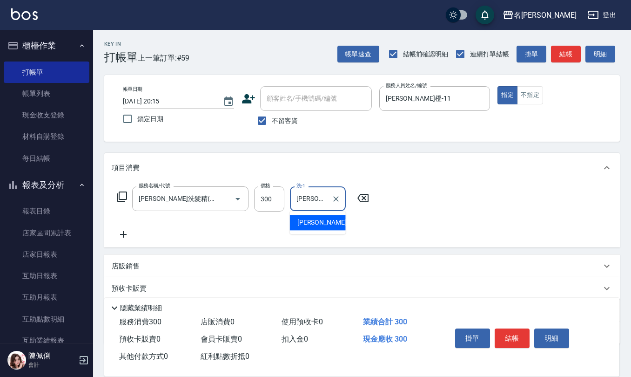
type input "[PERSON_NAME]橙-11"
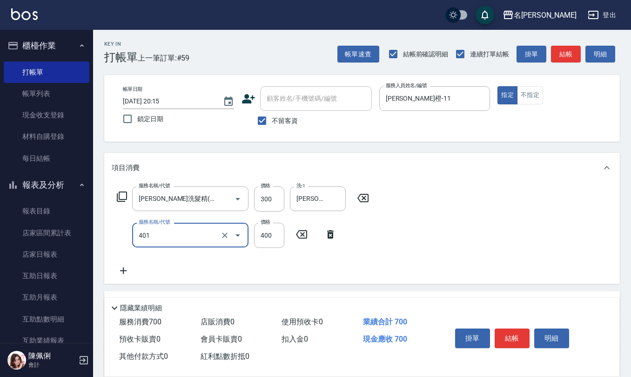
type input "剪髮(401)"
type input "200"
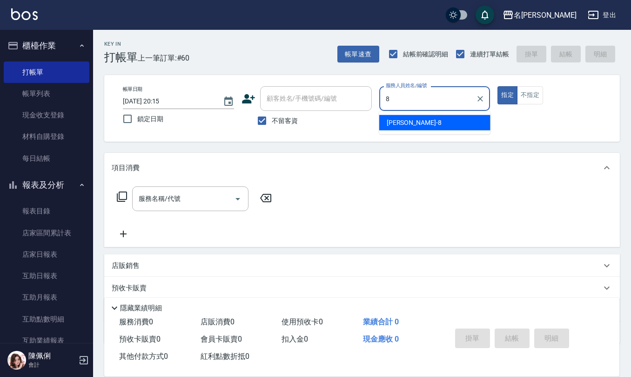
type input "[PERSON_NAME]-8"
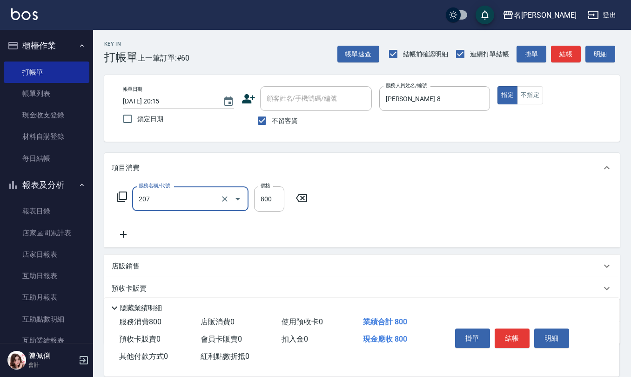
type input "清潔洗(207)"
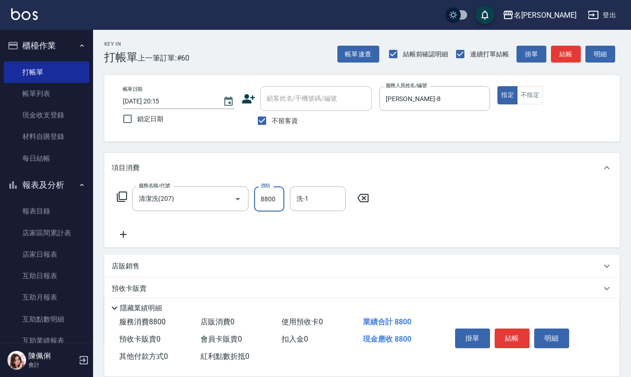
type input "8800"
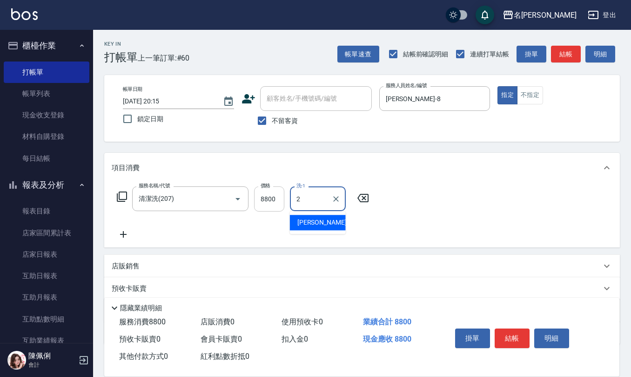
type input "2"
click at [272, 201] on input "8800" at bounding box center [269, 198] width 30 height 25
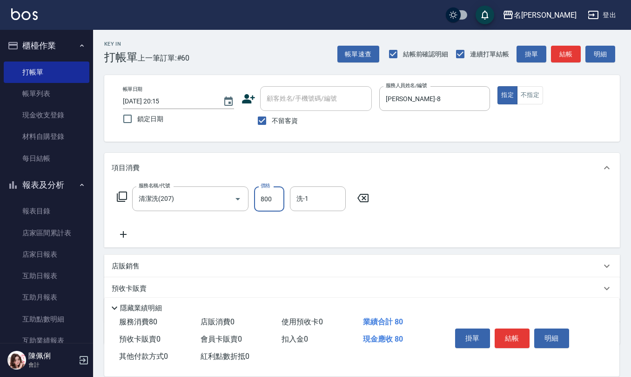
type input "800"
type input "[PERSON_NAME]-28"
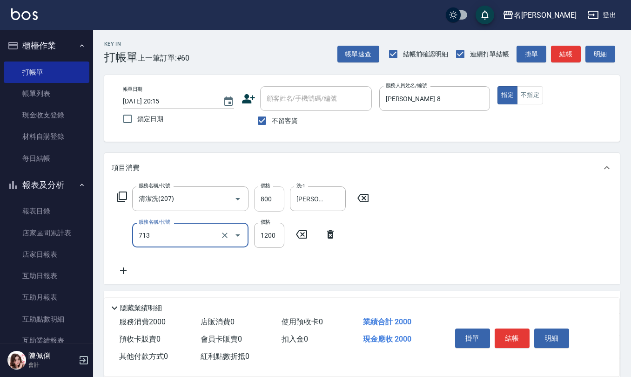
type input "水樣結構式1200(713)"
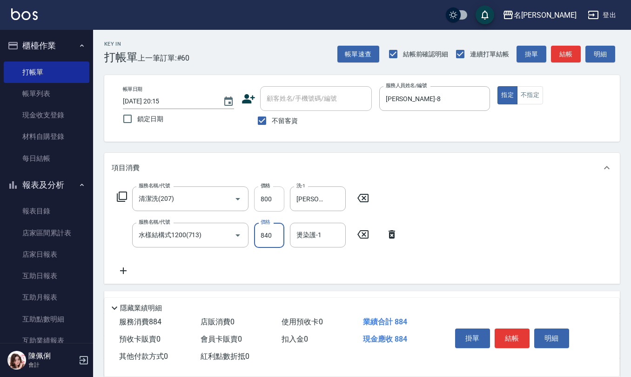
type input "840"
type input "[PERSON_NAME]-28"
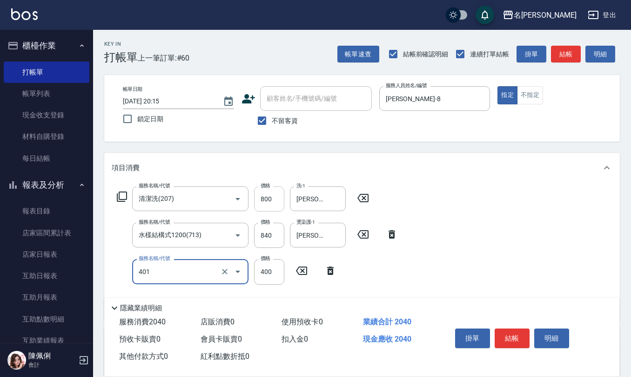
type input "剪髮(401)"
type input "400"
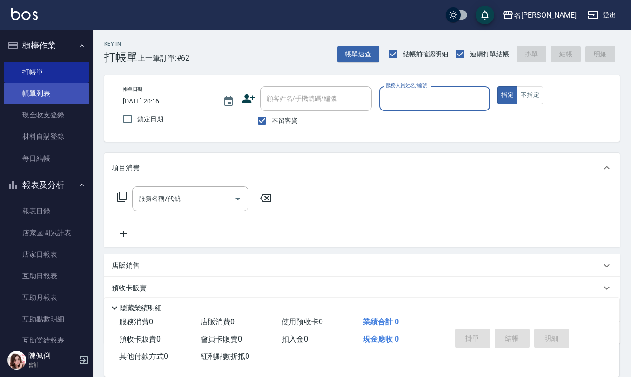
click at [39, 94] on link "帳單列表" at bounding box center [47, 93] width 86 height 21
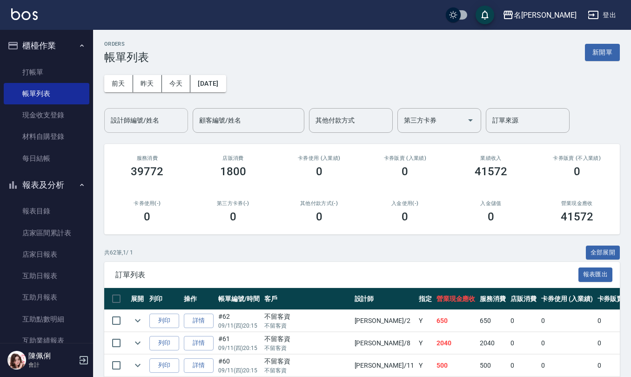
click at [176, 122] on input "設計師編號/姓名" at bounding box center [145, 120] width 75 height 16
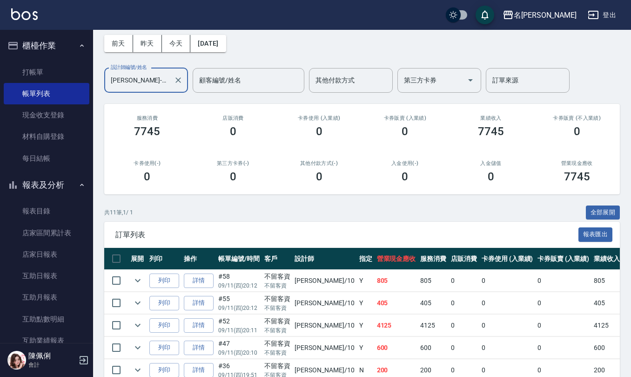
scroll to position [62, 0]
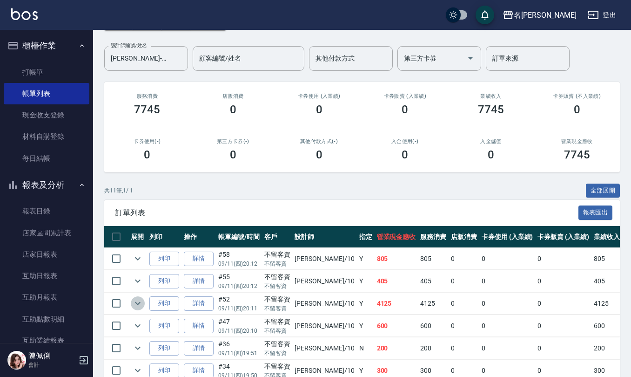
click at [138, 305] on icon "expand row" at bounding box center [138, 303] width 6 height 3
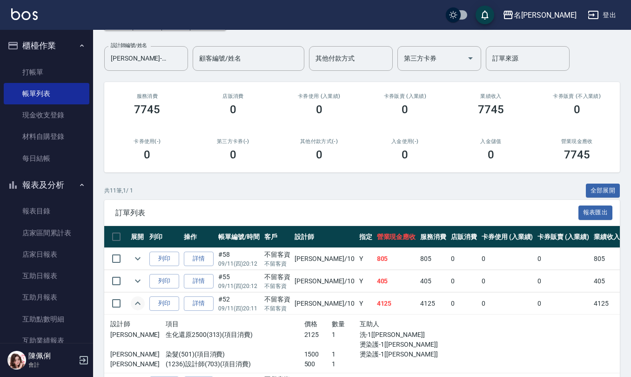
scroll to position [124, 0]
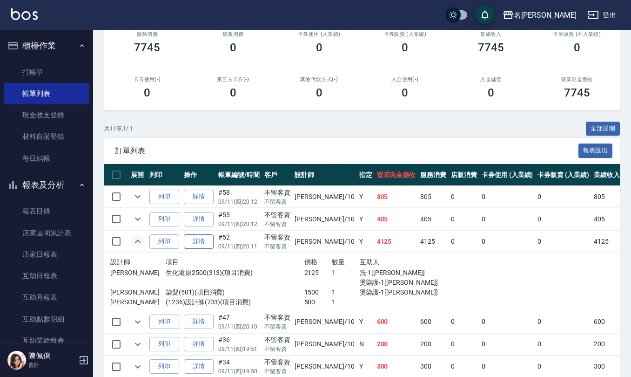
click at [203, 240] on link "詳情" at bounding box center [199, 241] width 30 height 14
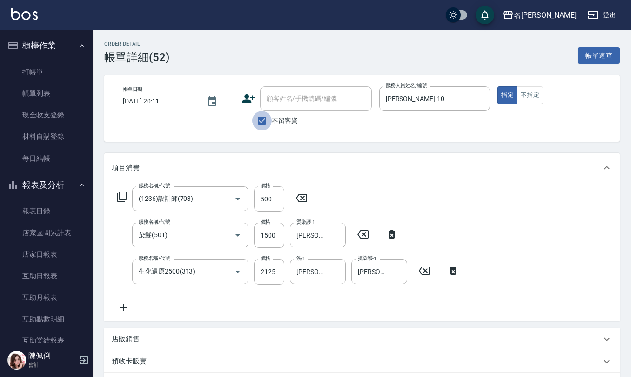
click at [265, 115] on input "不留客資" at bounding box center [262, 121] width 20 height 20
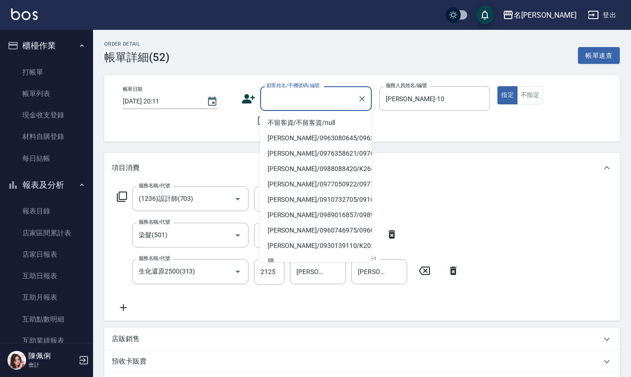
click at [287, 101] on input "顧客姓名/手機號碼/編號" at bounding box center [308, 98] width 89 height 16
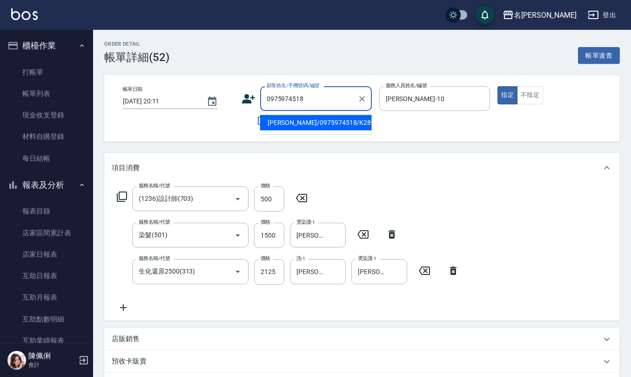
click at [309, 125] on li "[PERSON_NAME]/0975974518/K2892" at bounding box center [316, 122] width 112 height 15
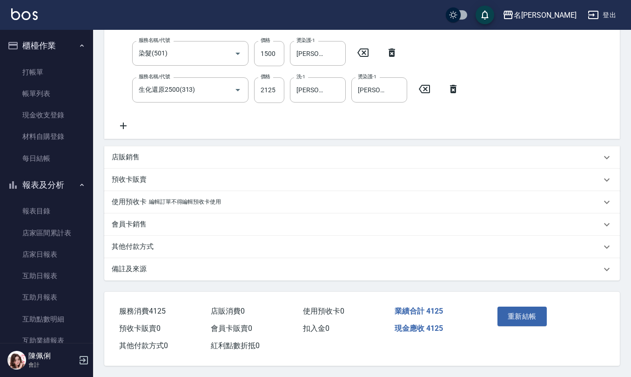
scroll to position [183, 0]
click at [512, 320] on button "重新結帳" at bounding box center [522, 316] width 49 height 20
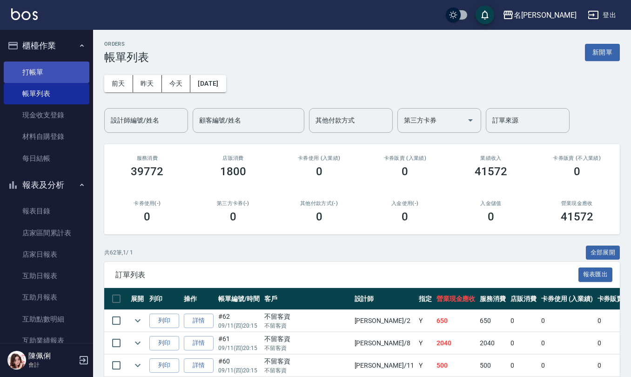
click at [44, 63] on link "打帳單" at bounding box center [47, 71] width 86 height 21
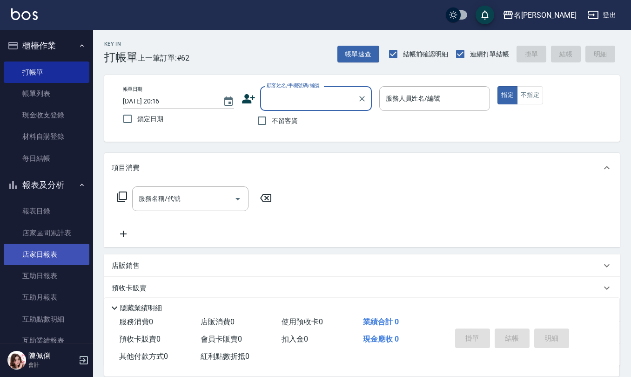
click at [47, 255] on link "店家日報表" at bounding box center [47, 254] width 86 height 21
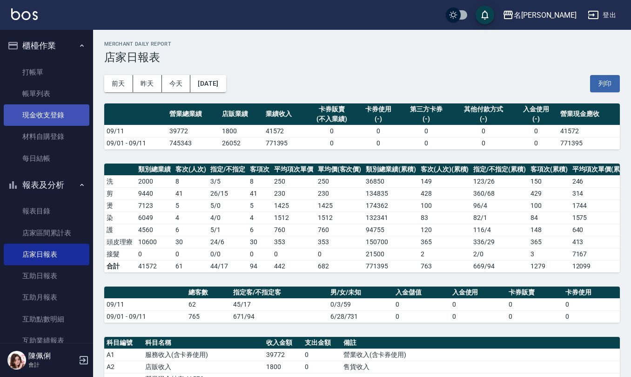
click at [61, 114] on link "現金收支登錄" at bounding box center [47, 114] width 86 height 21
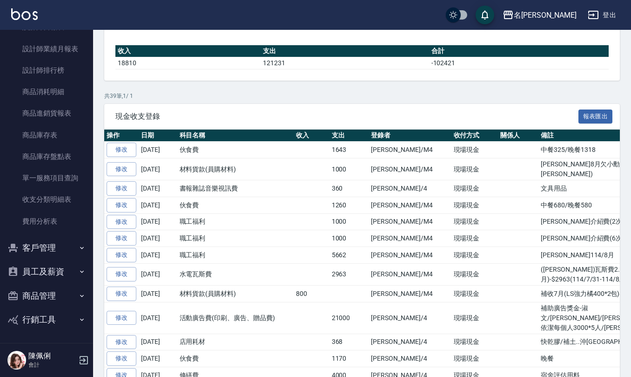
scroll to position [124, 0]
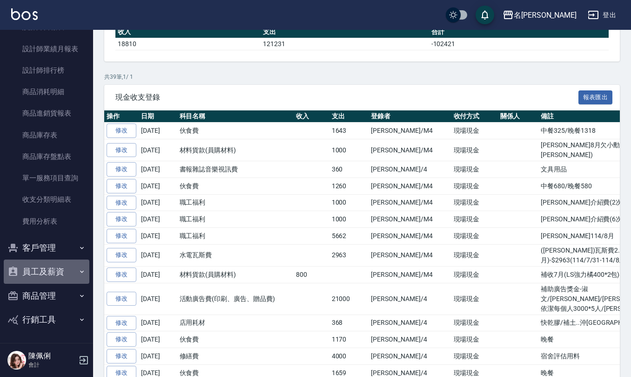
click at [58, 261] on button "員工及薪資" at bounding box center [47, 271] width 86 height 24
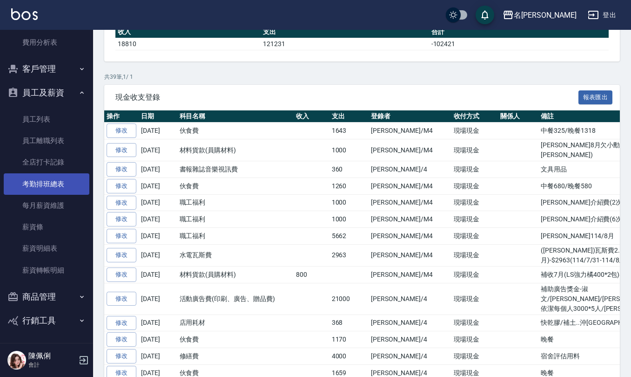
scroll to position [536, 0]
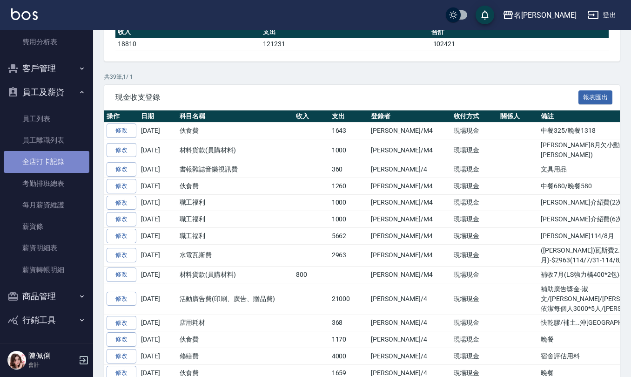
click at [56, 157] on link "全店打卡記錄" at bounding box center [47, 161] width 86 height 21
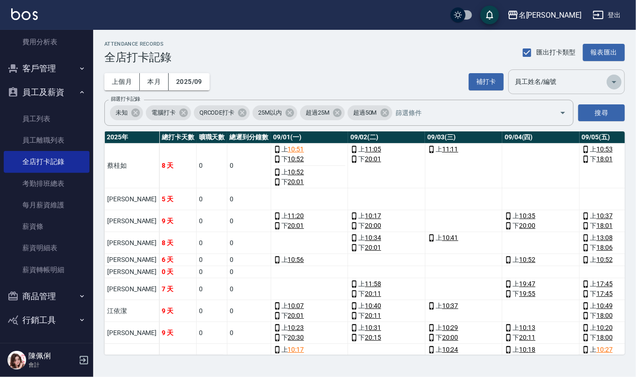
click at [613, 82] on icon "Open" at bounding box center [613, 82] width 5 height 2
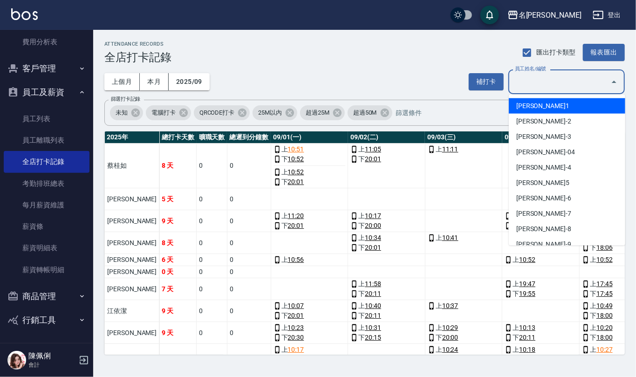
click at [464, 49] on div "ATTENDANCE RECORDS 全店打卡記錄 匯出打卡類型 報表匯出" at bounding box center [364, 52] width 520 height 23
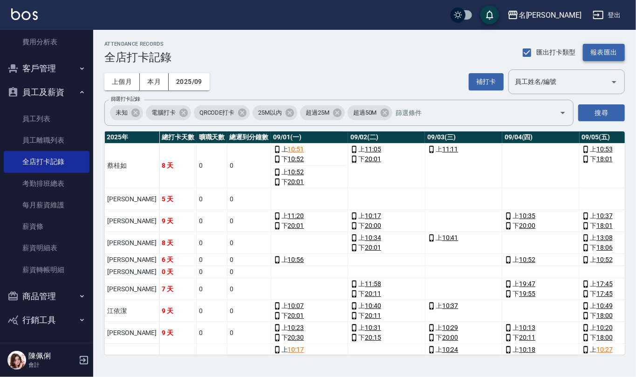
click at [595, 51] on button "報表匯出" at bounding box center [604, 52] width 42 height 17
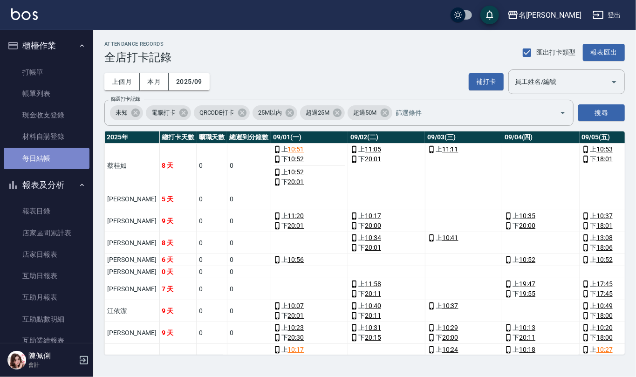
click at [53, 155] on link "每日結帳" at bounding box center [47, 158] width 86 height 21
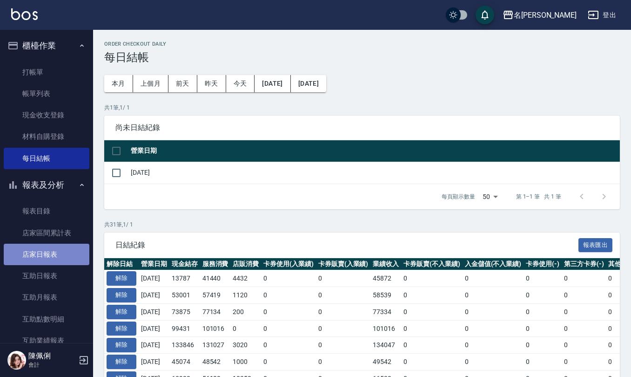
click at [47, 251] on link "店家日報表" at bounding box center [47, 254] width 86 height 21
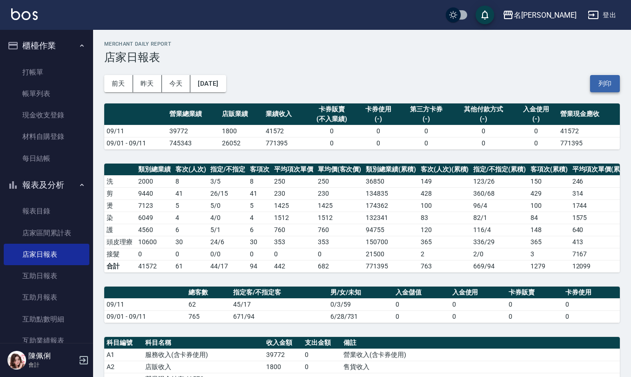
click at [605, 77] on button "列印" at bounding box center [605, 83] width 30 height 17
click at [56, 280] on link "互助日報表" at bounding box center [47, 275] width 86 height 21
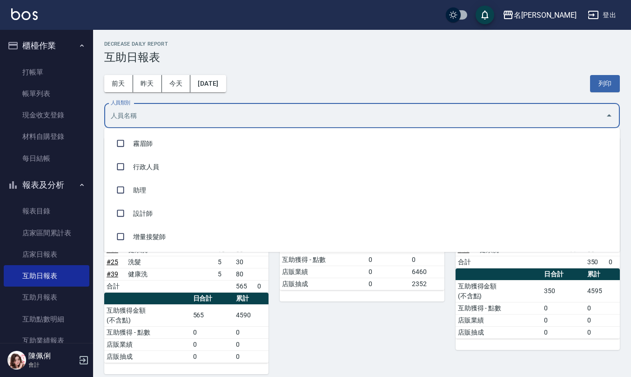
click at [264, 112] on input "人員類別" at bounding box center [355, 116] width 494 height 16
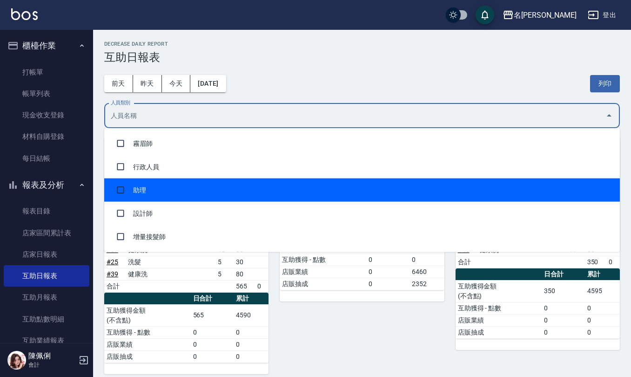
click at [213, 187] on li "助理" at bounding box center [362, 189] width 516 height 23
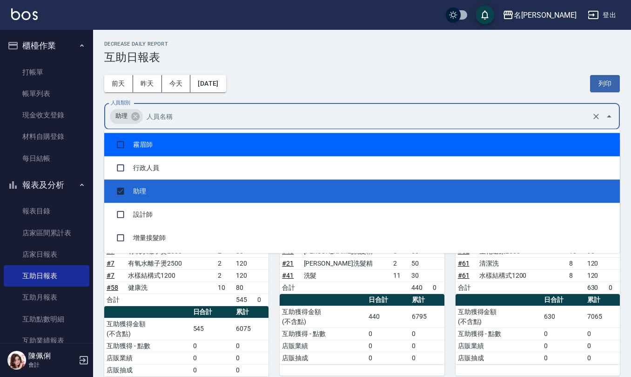
click at [356, 60] on h3 "互助日報表" at bounding box center [362, 57] width 516 height 13
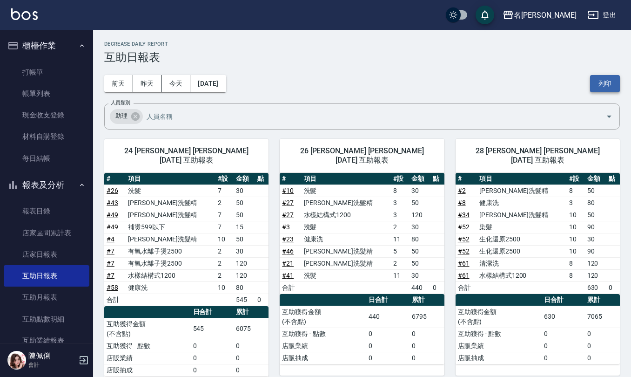
click at [597, 79] on button "列印" at bounding box center [605, 83] width 30 height 17
click at [611, 80] on button "列印" at bounding box center [605, 83] width 30 height 17
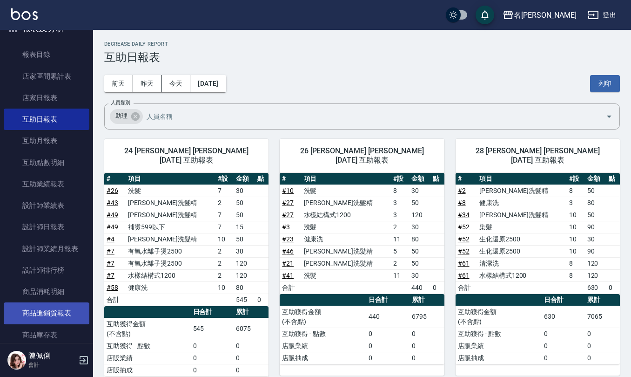
scroll to position [186, 0]
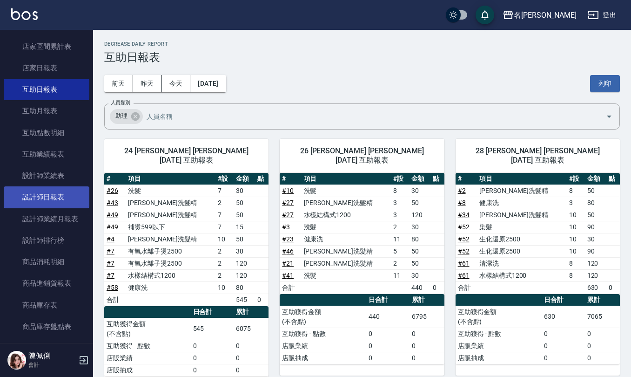
click at [49, 199] on link "設計師日報表" at bounding box center [47, 196] width 86 height 21
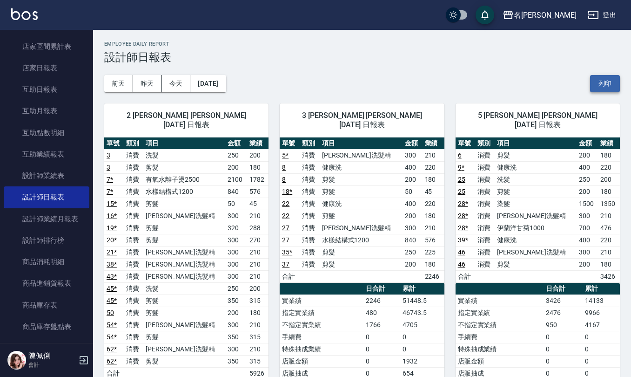
click at [611, 82] on button "列印" at bounding box center [605, 83] width 30 height 17
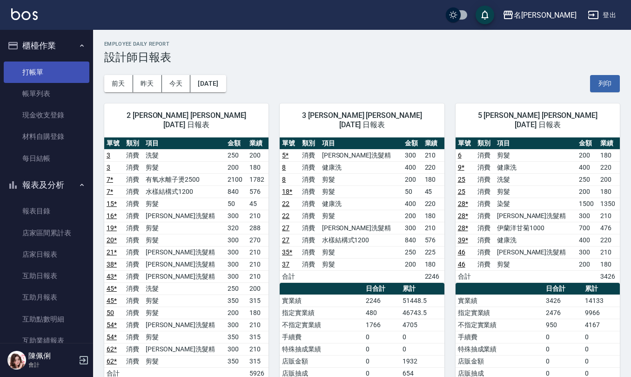
click at [32, 66] on link "打帳單" at bounding box center [47, 71] width 86 height 21
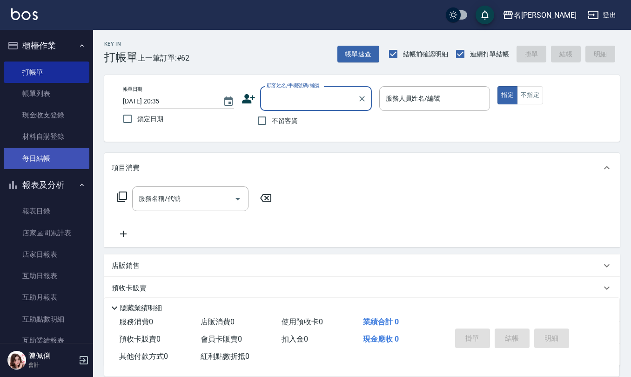
click at [60, 155] on link "每日結帳" at bounding box center [47, 158] width 86 height 21
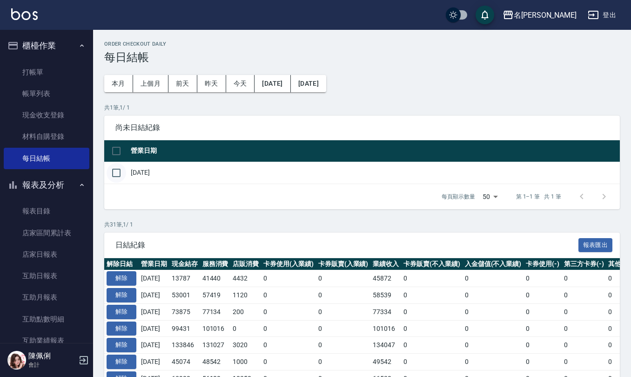
click at [116, 178] on input "checkbox" at bounding box center [117, 173] width 20 height 20
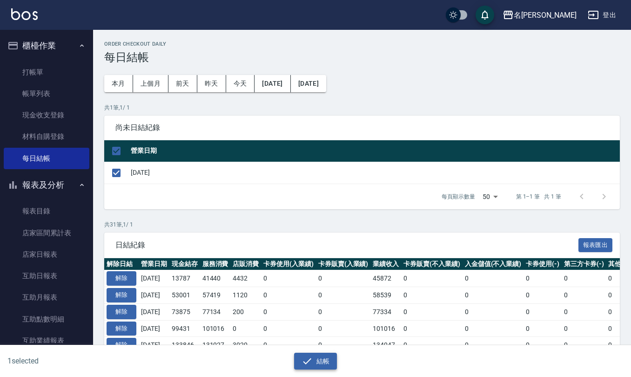
click at [321, 364] on button "結帳" at bounding box center [315, 361] width 43 height 17
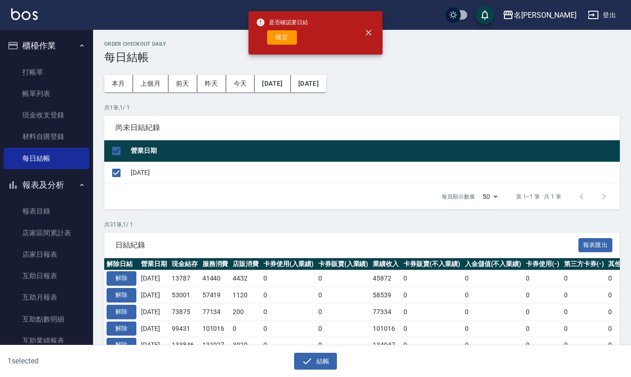
click at [278, 46] on div "是否確認要日結 確定" at bounding box center [282, 33] width 52 height 38
click at [281, 30] on button "確定" at bounding box center [282, 37] width 30 height 14
